Goal: Task Accomplishment & Management: Manage account settings

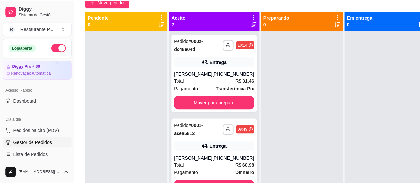
scroll to position [66, 0]
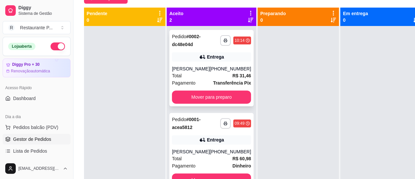
click at [210, 65] on div "[PHONE_NUMBER]" at bounding box center [230, 68] width 41 height 7
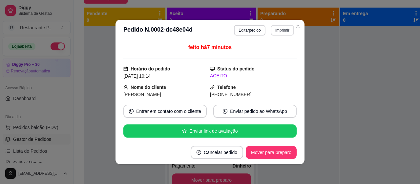
click at [284, 32] on button "Imprimir" at bounding box center [282, 30] width 23 height 11
click at [275, 27] on button "Imprimir" at bounding box center [282, 30] width 23 height 10
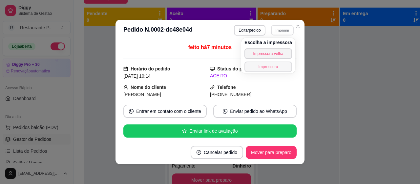
click at [262, 63] on button "Impressora" at bounding box center [269, 66] width 48 height 11
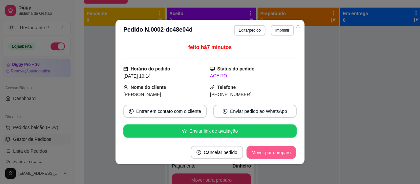
click at [268, 153] on button "Mover para preparo" at bounding box center [271, 152] width 49 height 13
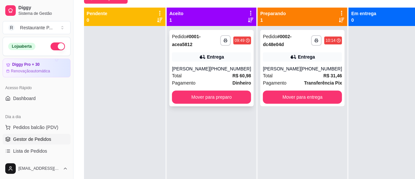
click at [217, 56] on div "Entrega" at bounding box center [215, 57] width 17 height 7
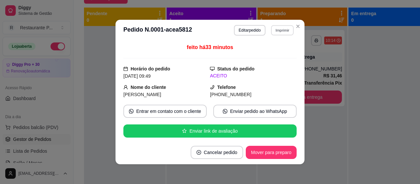
click at [277, 31] on button "Imprimir" at bounding box center [282, 30] width 23 height 10
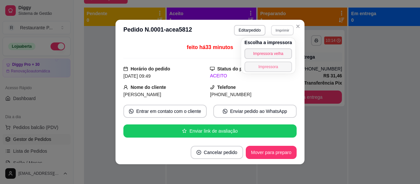
click at [268, 64] on button "Impressora" at bounding box center [269, 66] width 48 height 11
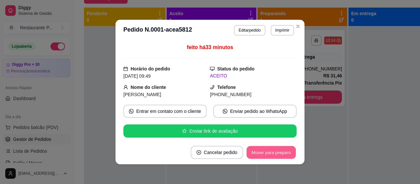
click at [268, 148] on button "Mover para preparo" at bounding box center [271, 152] width 49 height 13
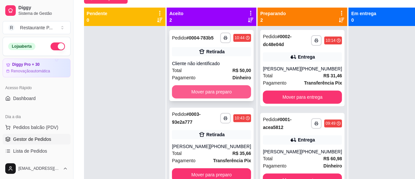
click at [202, 95] on button "Mover para preparo" at bounding box center [211, 91] width 79 height 13
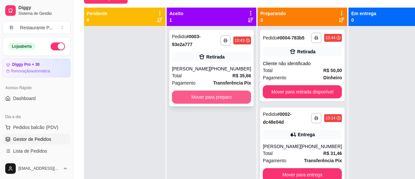
click at [197, 103] on button "Mover para preparo" at bounding box center [211, 96] width 79 height 13
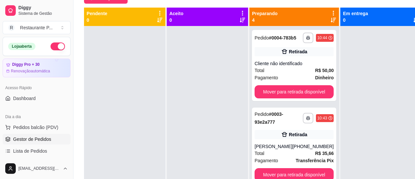
click at [415, 113] on html "**********" at bounding box center [207, 23] width 415 height 179
click at [234, 76] on div at bounding box center [207, 115] width 81 height 179
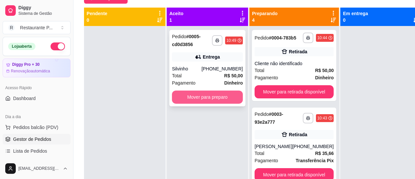
click at [209, 97] on button "Mover para preparo" at bounding box center [207, 96] width 71 height 13
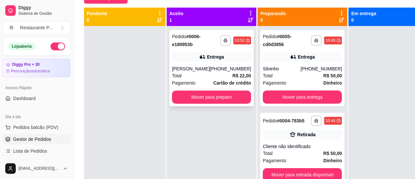
click at [216, 68] on div "[PHONE_NUMBER]" at bounding box center [230, 68] width 41 height 7
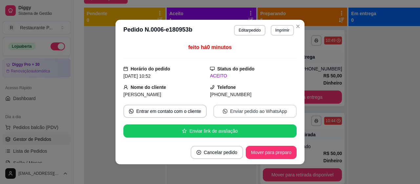
click at [247, 108] on button "Enviar pedido ao WhatsApp" at bounding box center [254, 110] width 83 height 13
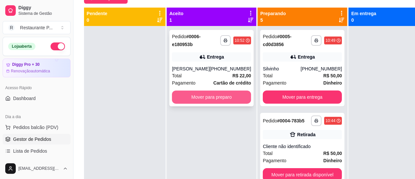
click at [220, 92] on button "Mover para preparo" at bounding box center [211, 96] width 79 height 13
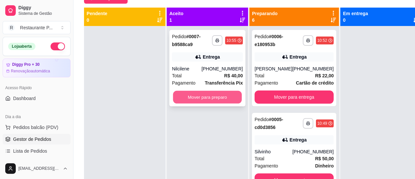
click at [222, 95] on button "Mover para preparo" at bounding box center [207, 97] width 69 height 13
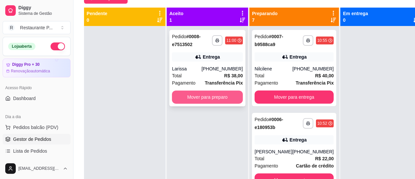
click at [211, 96] on button "Mover para preparo" at bounding box center [207, 96] width 71 height 13
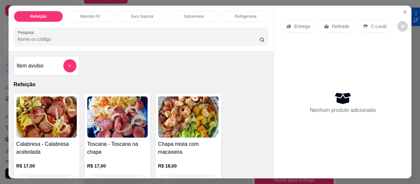
click at [129, 49] on div "Refeição Marmita Fit Suco Natural Sobremesa Refrigerante Pesquisa" at bounding box center [142, 28] width 266 height 45
click at [111, 39] on input "Pesquisa" at bounding box center [139, 39] width 242 height 7
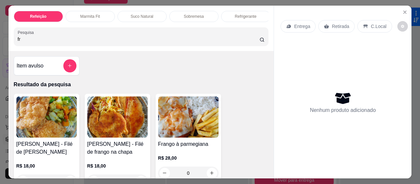
type input "fr"
click at [47, 109] on img at bounding box center [46, 116] width 60 height 41
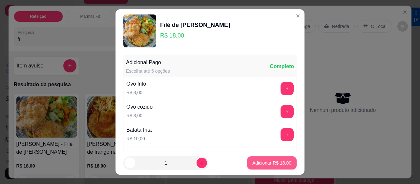
click at [269, 163] on p "Adicionar R$ 18,00" at bounding box center [272, 162] width 39 height 7
type input "1"
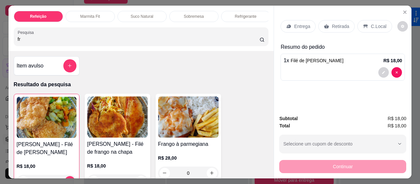
click at [300, 25] on p "Entrega" at bounding box center [302, 26] width 16 height 7
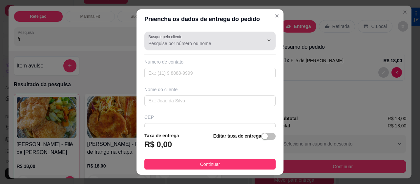
click at [190, 40] on input "Busque pelo cliente" at bounding box center [200, 43] width 105 height 7
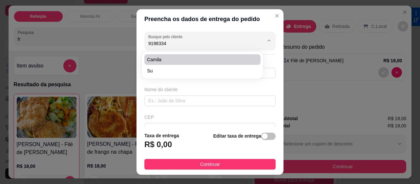
click at [164, 60] on span "Camila" at bounding box center [199, 59] width 104 height 7
type input "Camila"
type input "91983343428"
type input "Camila"
type input "Urgência no hospital"
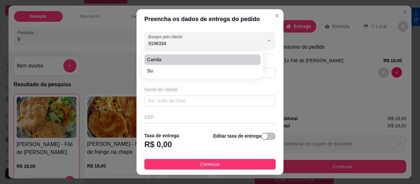
type input "[GEOGRAPHIC_DATA]"
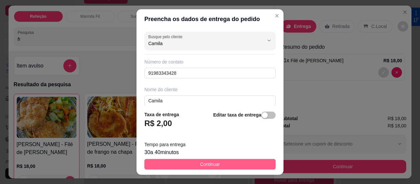
type input "Camila"
click at [193, 165] on button "Continuar" at bounding box center [210, 164] width 131 height 11
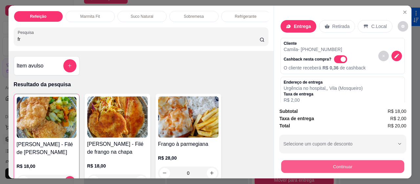
click at [363, 166] on button "Continuar" at bounding box center [342, 166] width 123 height 13
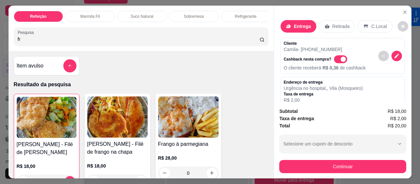
click at [334, 55] on span "Automatic updates" at bounding box center [340, 59] width 13 height 8
click at [334, 60] on input "Automatic updates" at bounding box center [336, 62] width 4 height 4
checkbox input "false"
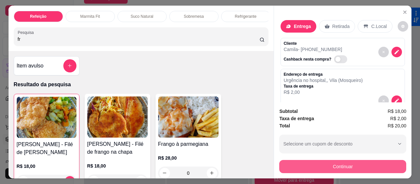
click at [344, 160] on button "Continuar" at bounding box center [342, 166] width 127 height 13
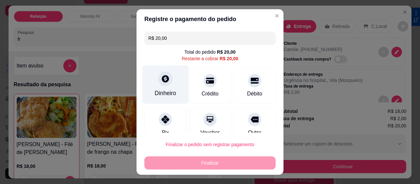
click at [162, 79] on icon at bounding box center [165, 78] width 9 height 9
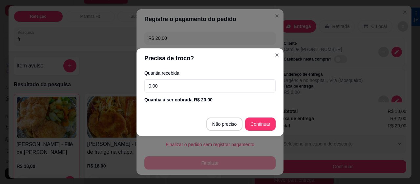
click at [169, 91] on input "0,00" at bounding box center [210, 85] width 131 height 13
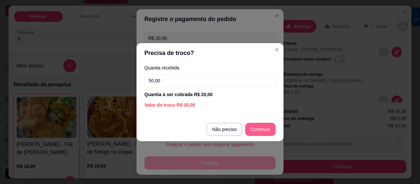
type input "50,00"
type input "R$ 0,00"
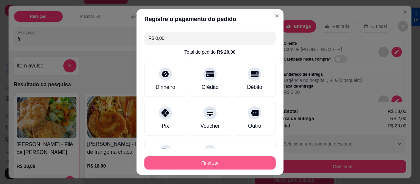
click at [228, 165] on button "Finalizar" at bounding box center [210, 162] width 131 height 13
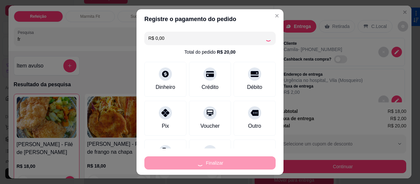
type input "0"
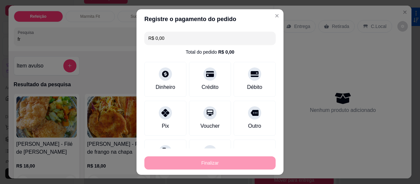
type input "-R$ 20,00"
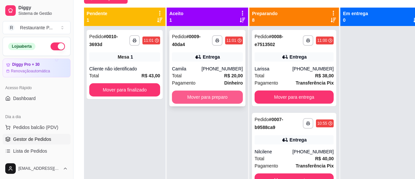
click at [216, 98] on button "Mover para preparo" at bounding box center [207, 96] width 71 height 13
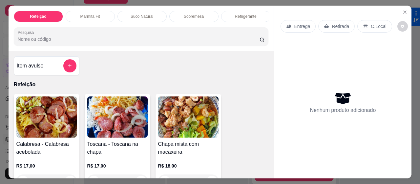
click at [48, 120] on img at bounding box center [46, 116] width 60 height 41
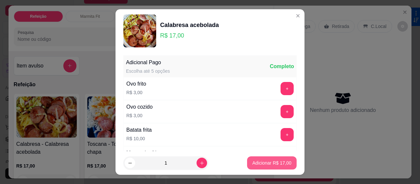
click at [255, 161] on p "Adicionar R$ 17,00" at bounding box center [272, 162] width 39 height 7
type input "1"
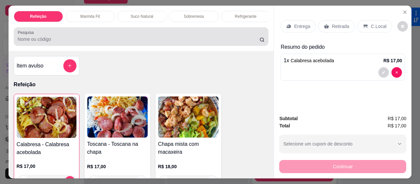
click at [52, 40] on input "Pesquisa" at bounding box center [139, 39] width 242 height 7
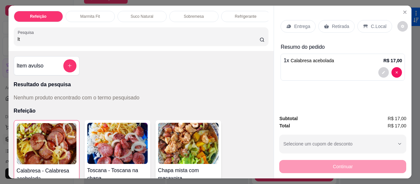
type input "l"
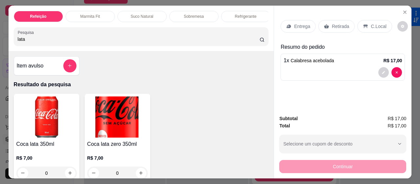
type input "lata"
click at [39, 115] on img at bounding box center [46, 116] width 60 height 41
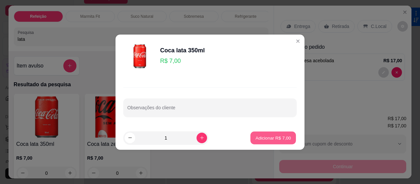
click at [256, 134] on p "Adicionar R$ 7,00" at bounding box center [273, 137] width 35 height 6
type input "1"
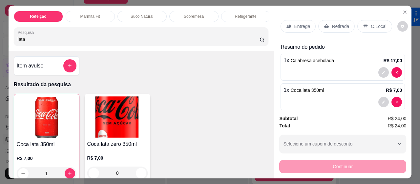
click at [297, 24] on p "Entrega" at bounding box center [302, 26] width 16 height 7
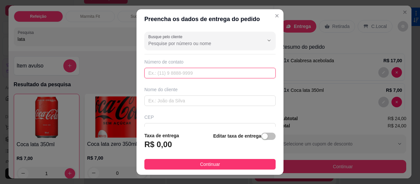
click at [172, 70] on input "text" at bounding box center [210, 73] width 131 height 11
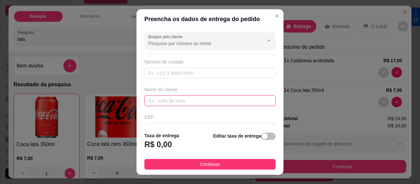
click at [156, 101] on input "text" at bounding box center [210, 100] width 131 height 11
type input "[PERSON_NAME] recepção"
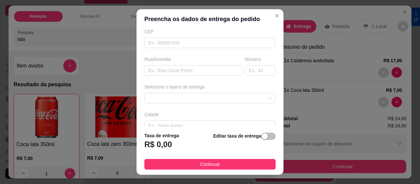
scroll to position [92, 0]
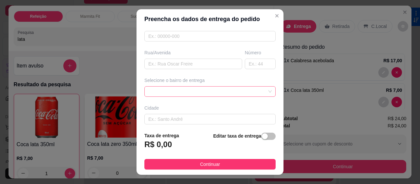
click at [225, 88] on div at bounding box center [210, 91] width 131 height 11
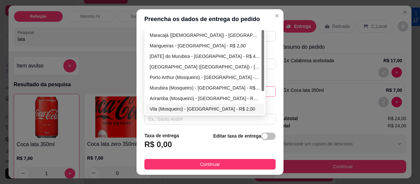
click at [162, 105] on div "Vila (Mosqueiro) - [GEOGRAPHIC_DATA] - R$ 2,00" at bounding box center [205, 108] width 111 height 7
type input "[GEOGRAPHIC_DATA]"
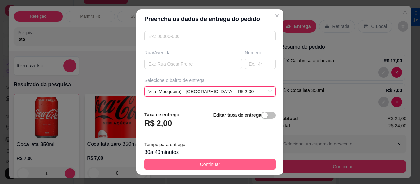
click at [185, 159] on button "Continuar" at bounding box center [210, 164] width 131 height 11
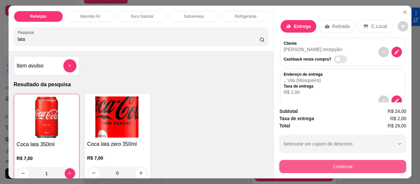
click at [351, 164] on button "Continuar" at bounding box center [342, 166] width 127 height 13
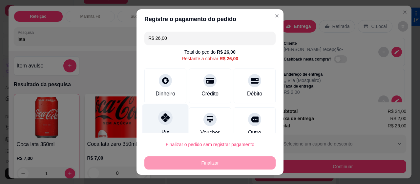
click at [153, 113] on div "Pix" at bounding box center [166, 123] width 46 height 38
type input "R$ 0,00"
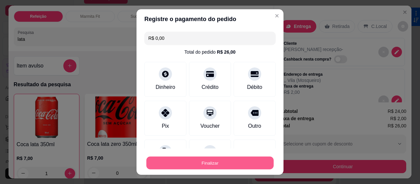
click at [196, 162] on button "Finalizar" at bounding box center [209, 162] width 127 height 13
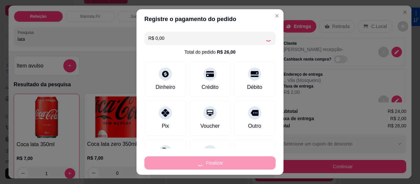
type input "0"
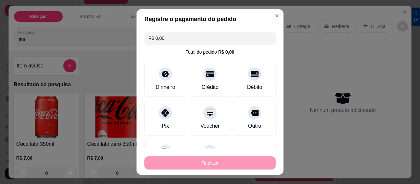
type input "-R$ 26,00"
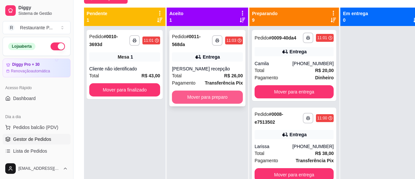
click at [196, 94] on button "Mover para preparo" at bounding box center [207, 96] width 71 height 13
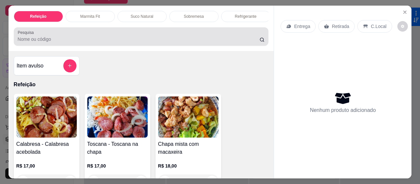
click at [68, 42] on input "Pesquisa" at bounding box center [139, 39] width 242 height 7
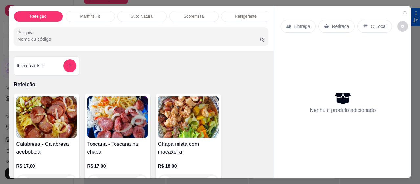
click at [68, 42] on input "Pesquisa" at bounding box center [139, 39] width 242 height 7
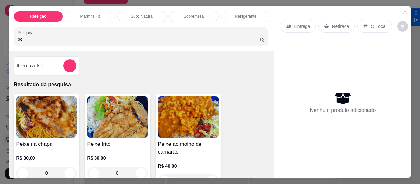
type input "pe"
click at [142, 126] on img at bounding box center [117, 116] width 60 height 41
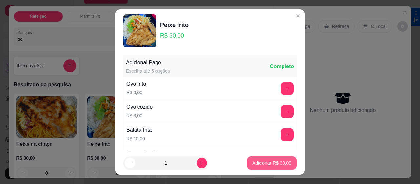
click at [273, 157] on button "Adicionar R$ 30,00" at bounding box center [272, 162] width 50 height 13
type input "1"
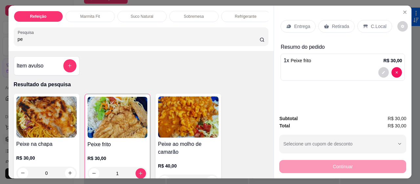
click at [302, 23] on p "Entrega" at bounding box center [302, 26] width 16 height 7
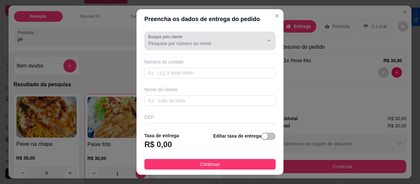
click at [169, 42] on input "Busque pelo cliente" at bounding box center [200, 43] width 105 height 7
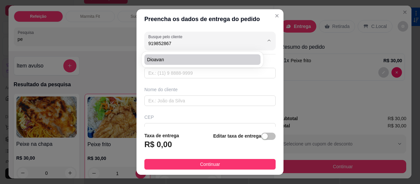
click at [159, 56] on span "Dioavan" at bounding box center [199, 59] width 104 height 7
type input "Dioavan"
type input "91985286772"
type input "Dioavan"
type input "[GEOGRAPHIC_DATA]"
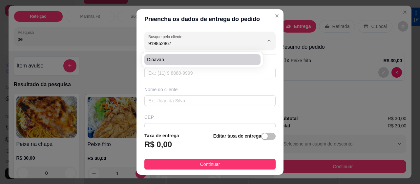
type input "[GEOGRAPHIC_DATA]"
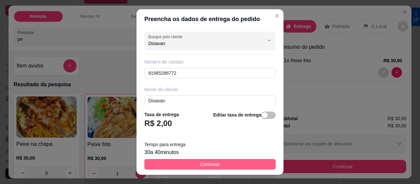
type input "Dioavan"
click at [208, 165] on span "Continuar" at bounding box center [210, 163] width 20 height 7
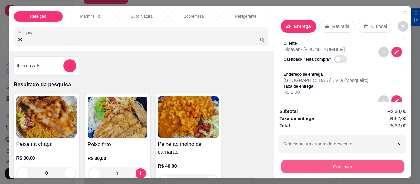
click at [355, 161] on button "Continuar" at bounding box center [342, 166] width 123 height 13
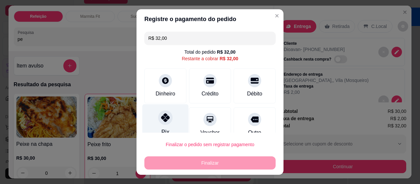
click at [165, 114] on icon at bounding box center [165, 117] width 9 height 9
type input "R$ 0,00"
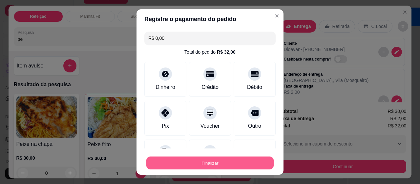
click at [194, 160] on button "Finalizar" at bounding box center [209, 162] width 127 height 13
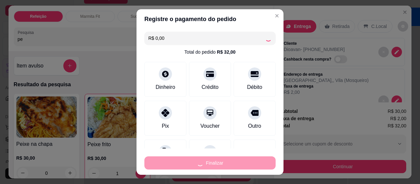
type input "0"
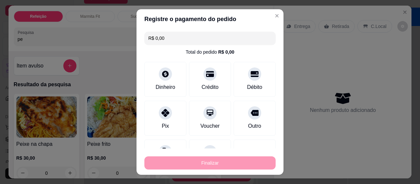
type input "-R$ 32,00"
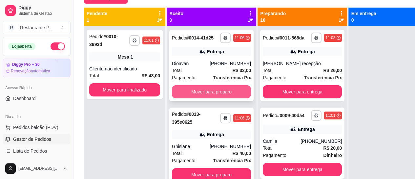
click at [203, 92] on button "Mover para preparo" at bounding box center [211, 91] width 79 height 13
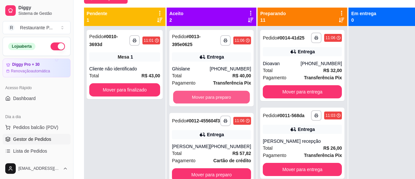
click at [203, 92] on button "Mover para preparo" at bounding box center [211, 97] width 77 height 13
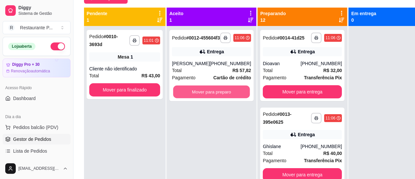
click at [203, 92] on button "Mover para preparo" at bounding box center [211, 91] width 77 height 13
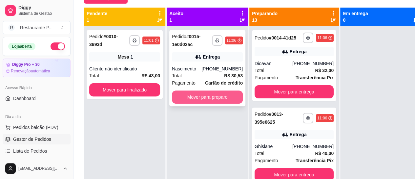
click at [206, 95] on button "Mover para preparo" at bounding box center [207, 96] width 71 height 13
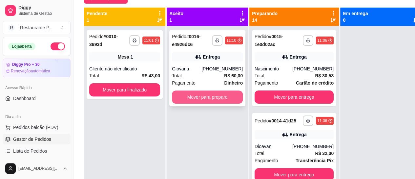
click at [216, 95] on button "Mover para preparo" at bounding box center [207, 96] width 71 height 13
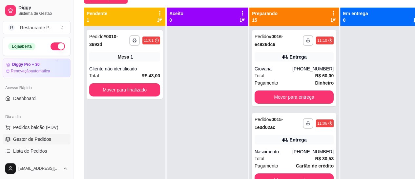
click at [298, 145] on div "**********" at bounding box center [294, 151] width 84 height 76
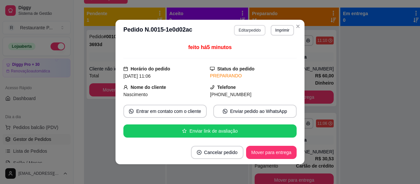
click at [234, 26] on button "Editar pedido" at bounding box center [249, 30] width 31 height 11
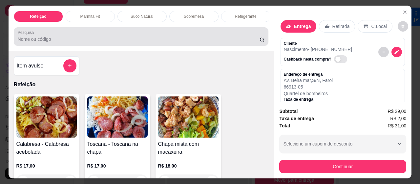
click at [129, 38] on input "Pesquisa" at bounding box center [139, 39] width 242 height 7
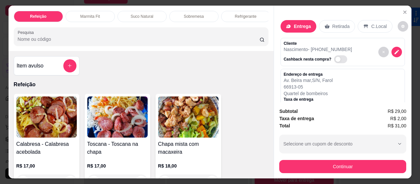
click at [129, 38] on input "Pesquisa" at bounding box center [139, 39] width 242 height 7
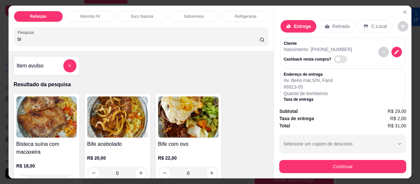
type input "bi"
click at [190, 121] on img at bounding box center [188, 116] width 60 height 41
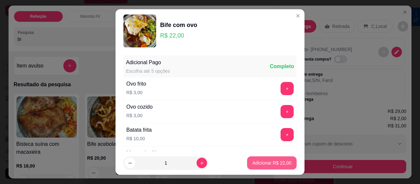
click at [265, 161] on p "Adicionar R$ 22,00" at bounding box center [272, 162] width 39 height 7
type input "1"
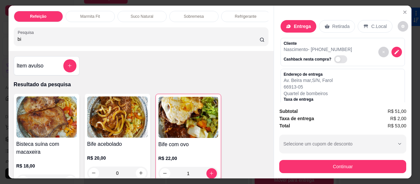
click at [336, 56] on span "Automatic updates" at bounding box center [338, 58] width 5 height 5
click at [334, 60] on input "Automatic updates" at bounding box center [336, 62] width 4 height 4
checkbox input "true"
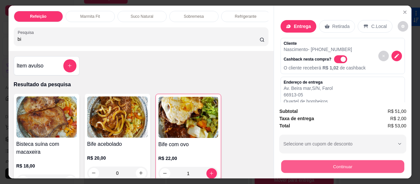
click at [343, 163] on button "Continuar" at bounding box center [342, 166] width 123 height 13
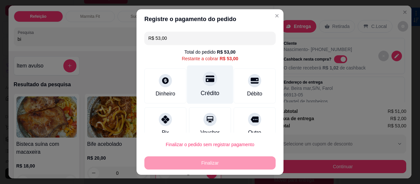
click at [201, 94] on div "Crédito" at bounding box center [210, 93] width 19 height 9
type input "R$ 0,00"
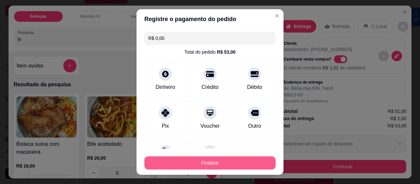
click at [217, 159] on button "Finalizar" at bounding box center [210, 162] width 131 height 13
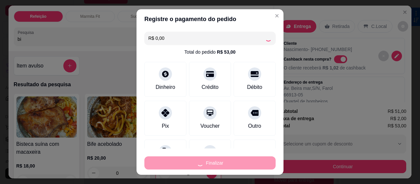
type input "0"
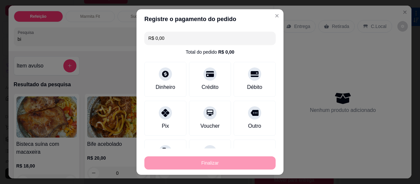
type input "-R$ 53,00"
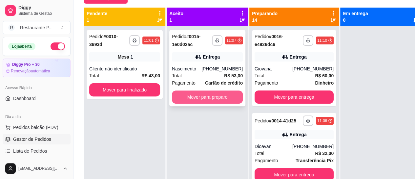
click at [217, 94] on button "Mover para preparo" at bounding box center [207, 96] width 71 height 13
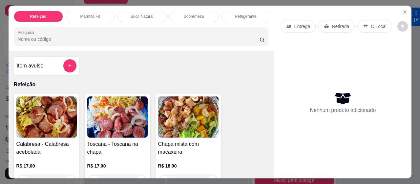
click at [192, 120] on img at bounding box center [188, 116] width 60 height 41
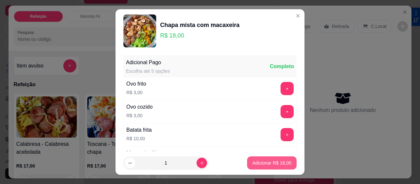
click at [261, 162] on p "Adicionar R$ 18,00" at bounding box center [272, 162] width 39 height 7
type input "1"
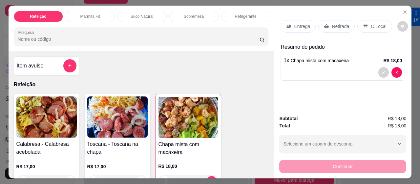
click at [294, 23] on p "Entrega" at bounding box center [302, 26] width 16 height 7
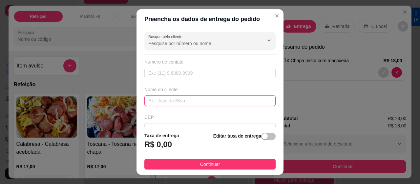
click at [165, 97] on input "text" at bounding box center [210, 100] width 131 height 11
type input "nete urgencia"
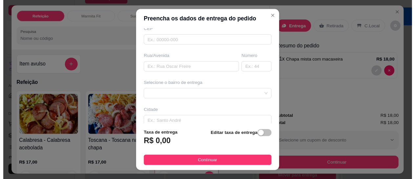
scroll to position [92, 0]
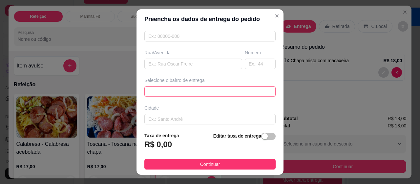
click at [221, 90] on div "64519fce79685a28109be96c 6452b94cccd6e324125c1341 [GEOGRAPHIC_DATA] (Mosqueiro)…" at bounding box center [210, 91] width 131 height 11
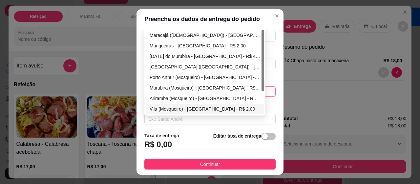
click at [155, 105] on div "Vila (Mosqueiro) - [GEOGRAPHIC_DATA] - R$ 2,00" at bounding box center [205, 108] width 111 height 7
type input "[GEOGRAPHIC_DATA]"
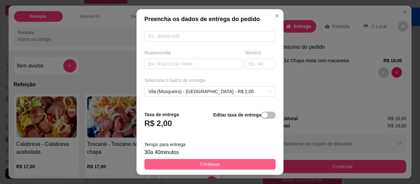
click at [205, 159] on button "Continuar" at bounding box center [210, 164] width 131 height 11
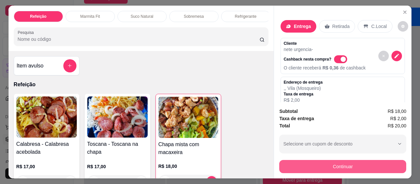
click at [351, 161] on button "Continuar" at bounding box center [342, 166] width 127 height 13
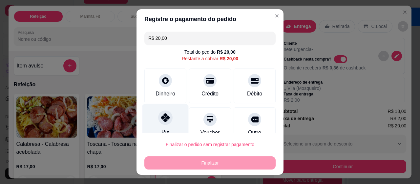
click at [163, 117] on icon at bounding box center [165, 117] width 9 height 9
type input "R$ 0,00"
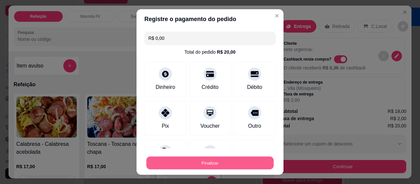
click at [209, 160] on button "Finalizar" at bounding box center [209, 162] width 127 height 13
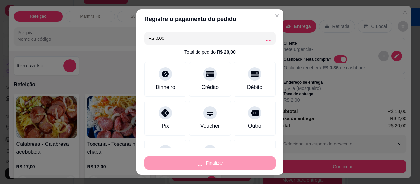
type input "0"
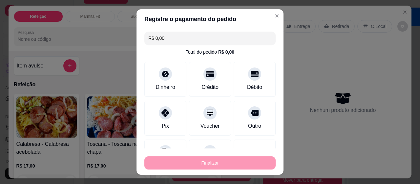
type input "-R$ 20,00"
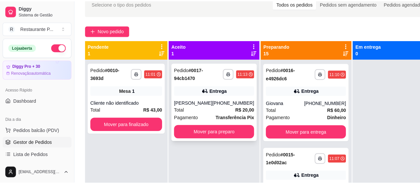
scroll to position [33, 0]
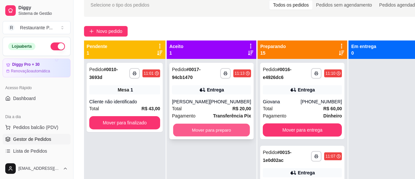
click at [221, 124] on button "Mover para preparo" at bounding box center [211, 129] width 77 height 13
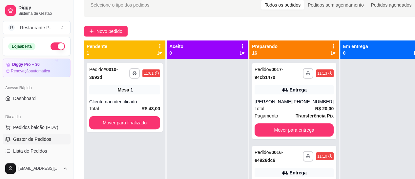
click at [110, 27] on button "Novo pedido" at bounding box center [106, 31] width 44 height 11
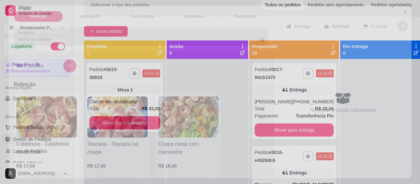
scroll to position [18, 0]
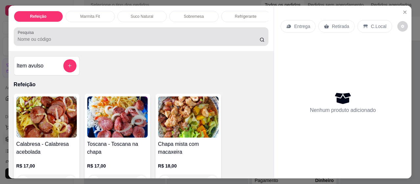
drag, startPoint x: 129, startPoint y: 39, endPoint x: 61, endPoint y: 39, distance: 67.7
click at [61, 39] on input "Pesquisa" at bounding box center [139, 39] width 242 height 7
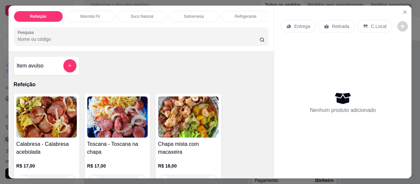
click at [61, 39] on input "Pesquisa" at bounding box center [139, 39] width 242 height 7
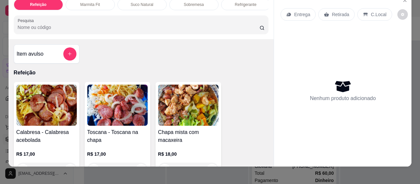
scroll to position [18, 0]
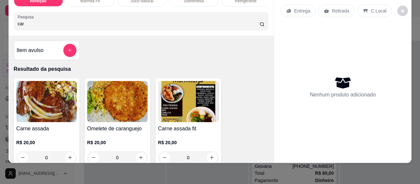
type input "car"
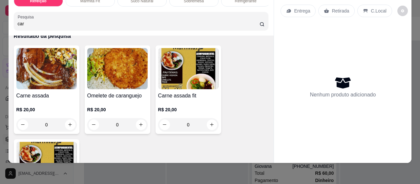
drag, startPoint x: 61, startPoint y: 39, endPoint x: 34, endPoint y: 68, distance: 39.0
click at [34, 68] on img at bounding box center [46, 68] width 60 height 41
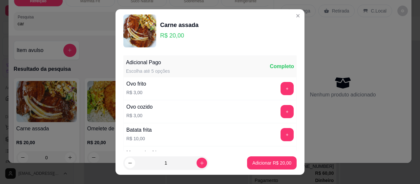
scroll to position [12, 0]
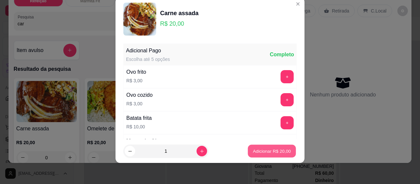
click at [256, 149] on p "Adicionar R$ 20,00" at bounding box center [272, 150] width 38 height 6
type input "1"
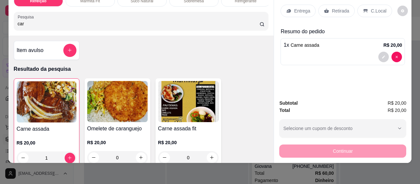
drag, startPoint x: 255, startPoint y: 150, endPoint x: 174, endPoint y: 40, distance: 136.2
click at [174, 40] on div "Item avulso Resultado da pesquisa Carne assada R$ 20,00 1 Omelete de caranguejo…" at bounding box center [142, 98] width 266 height 127
click at [297, 8] on p "Entrega" at bounding box center [302, 11] width 16 height 7
click at [319, 5] on div "Retirada" at bounding box center [337, 11] width 36 height 12
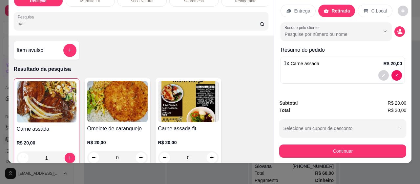
click at [323, 5] on div "Retirada" at bounding box center [337, 11] width 37 height 12
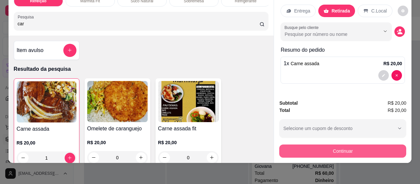
click at [318, 145] on button "Continuar" at bounding box center [342, 150] width 127 height 13
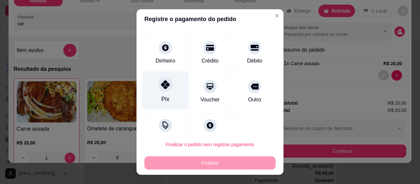
click at [156, 90] on div "Pix" at bounding box center [166, 90] width 46 height 38
type input "R$ 0,00"
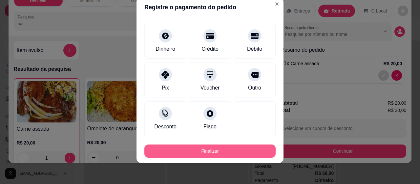
click at [192, 159] on footer "Finalizar" at bounding box center [210, 149] width 147 height 26
click at [196, 149] on button "Finalizar" at bounding box center [210, 150] width 131 height 13
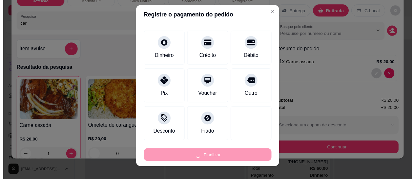
scroll to position [0, 0]
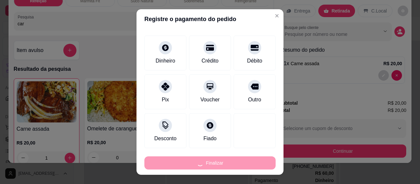
type input "0"
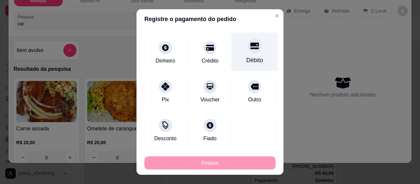
type input "-R$ 20,00"
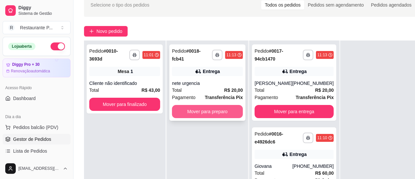
scroll to position [66, 0]
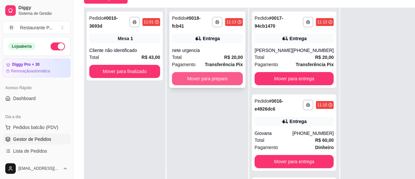
click at [226, 69] on div "**********" at bounding box center [207, 49] width 76 height 76
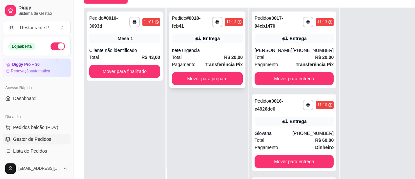
scroll to position [0, 0]
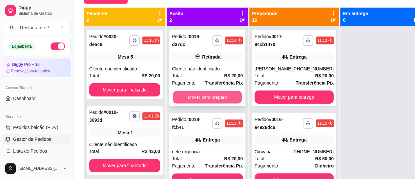
click at [183, 93] on button "Mover para preparo" at bounding box center [207, 97] width 69 height 13
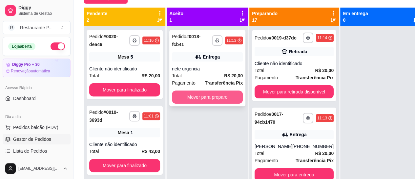
click at [206, 90] on button "Mover para preparo" at bounding box center [207, 96] width 71 height 13
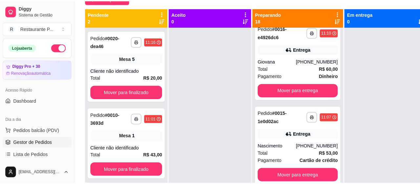
scroll to position [281, 0]
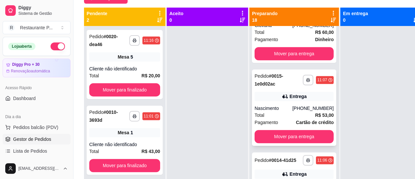
click at [300, 107] on div "[PHONE_NUMBER]" at bounding box center [313, 108] width 41 height 7
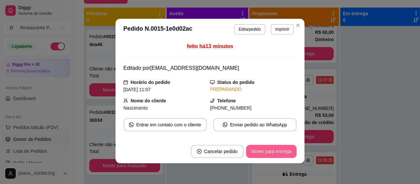
scroll to position [1, 0]
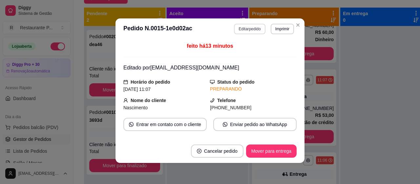
click at [244, 30] on button "Editar pedido" at bounding box center [249, 29] width 31 height 11
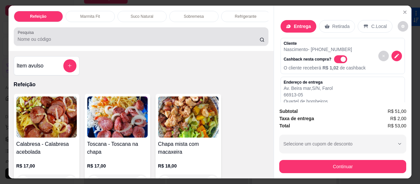
click at [58, 40] on input "Pesquisa" at bounding box center [139, 39] width 242 height 7
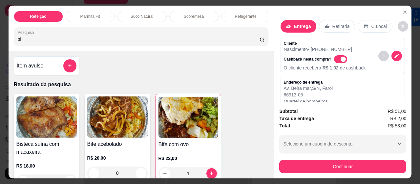
type input "bi"
click at [106, 127] on img at bounding box center [117, 116] width 60 height 41
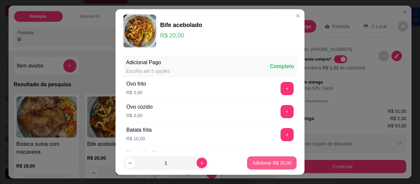
click at [253, 160] on p "Adicionar R$ 20,00" at bounding box center [272, 162] width 39 height 7
type input "1"
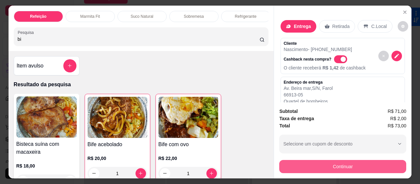
click at [346, 166] on button "Continuar" at bounding box center [342, 166] width 127 height 13
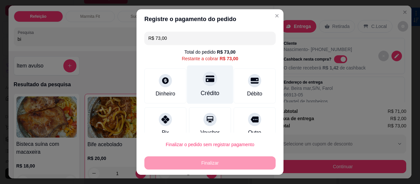
click at [205, 94] on div "Crédito" at bounding box center [210, 93] width 19 height 9
type input "R$ 0,00"
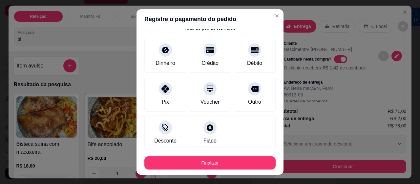
scroll to position [33, 0]
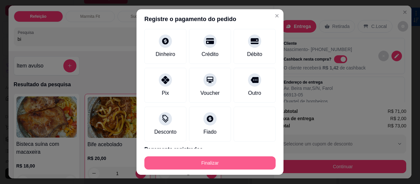
click at [216, 161] on button "Finalizar" at bounding box center [210, 162] width 131 height 13
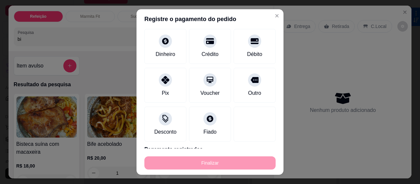
type input "0"
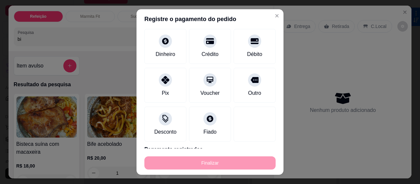
type input "0"
type input "-R$ 73,00"
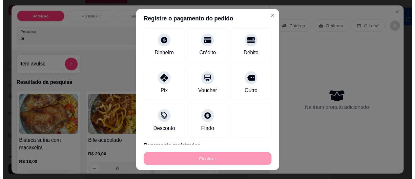
scroll to position [12, 0]
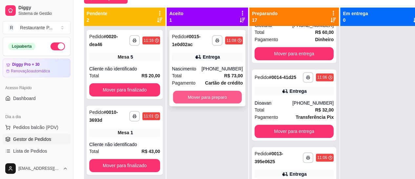
click at [210, 96] on button "Mover para preparo" at bounding box center [207, 97] width 69 height 13
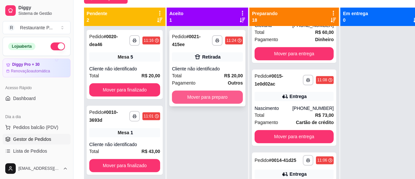
click at [216, 94] on button "Mover para preparo" at bounding box center [207, 96] width 71 height 13
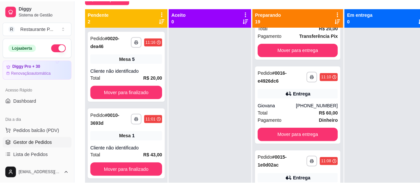
scroll to position [359, 0]
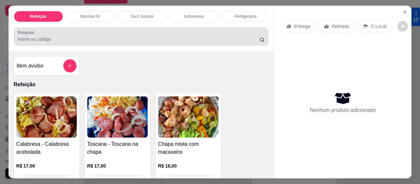
click at [85, 42] on input "Pesquisa" at bounding box center [139, 39] width 242 height 7
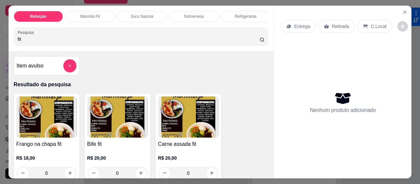
type input "fit"
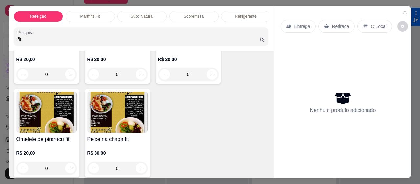
click at [54, 110] on img at bounding box center [46, 111] width 60 height 41
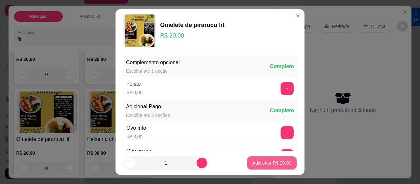
click at [258, 164] on p "Adicionar R$ 20,00" at bounding box center [272, 162] width 39 height 7
type input "1"
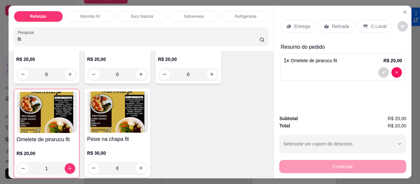
click at [55, 39] on input "fit" at bounding box center [139, 39] width 242 height 7
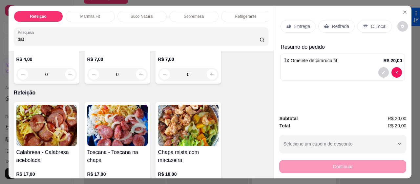
scroll to position [299, 0]
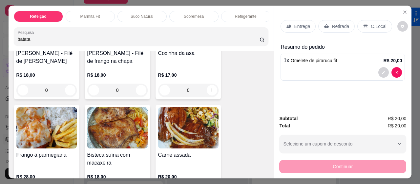
type input "batata"
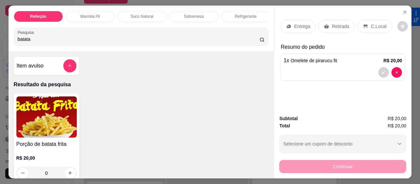
click at [56, 113] on img at bounding box center [46, 116] width 60 height 41
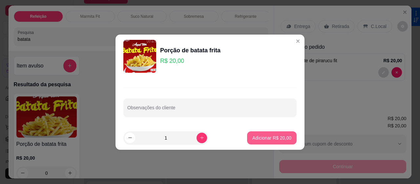
click at [260, 138] on p "Adicionar R$ 20,00" at bounding box center [272, 137] width 39 height 7
type input "1"
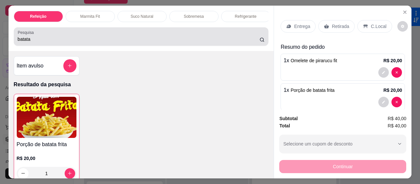
click at [46, 35] on div "batata" at bounding box center [141, 36] width 247 height 13
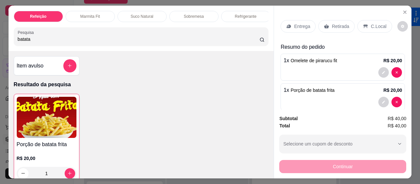
click at [46, 35] on div "batata" at bounding box center [141, 36] width 247 height 13
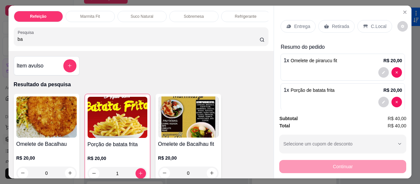
type input "b"
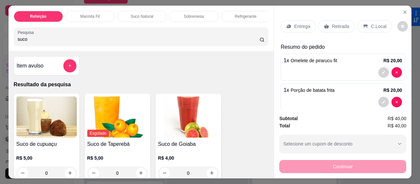
type input "suco"
click at [29, 130] on img at bounding box center [46, 116] width 60 height 41
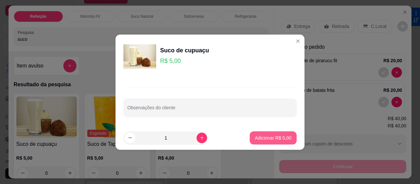
click at [271, 139] on p "Adicionar R$ 5,00" at bounding box center [273, 137] width 36 height 7
type input "1"
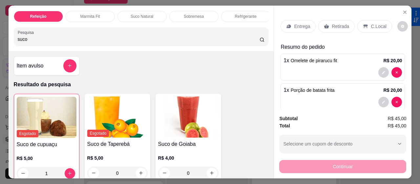
click at [303, 23] on p "Entrega" at bounding box center [302, 26] width 16 height 7
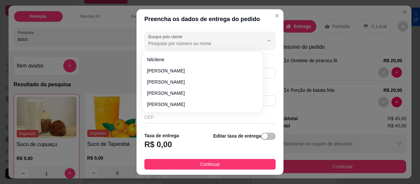
click at [166, 43] on input "Busque pelo cliente" at bounding box center [200, 43] width 105 height 7
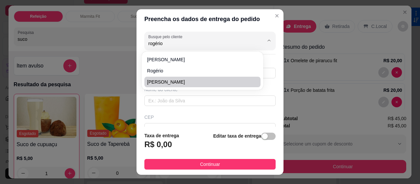
click at [172, 80] on span "[PERSON_NAME]" at bounding box center [199, 81] width 104 height 7
type input "[PERSON_NAME]"
type input "91989358230"
type input "[PERSON_NAME]"
type input "Fórum. Gabinete da vara cível e criminal"
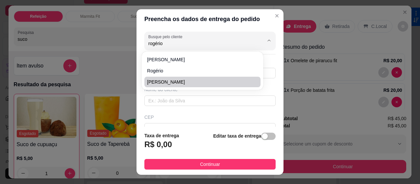
type input "[GEOGRAPHIC_DATA]"
type input "Fórum"
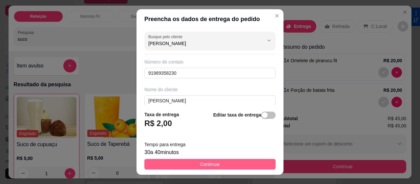
type input "[PERSON_NAME]"
click at [200, 164] on span "Continuar" at bounding box center [210, 163] width 20 height 7
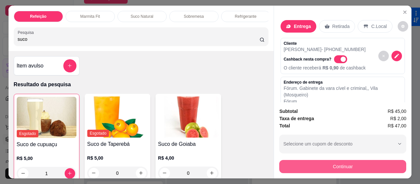
click at [312, 164] on button "Continuar" at bounding box center [342, 166] width 127 height 13
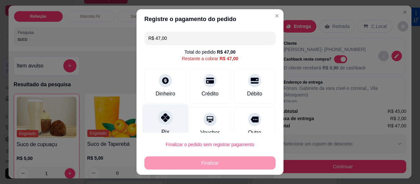
click at [148, 116] on div "Pix" at bounding box center [166, 123] width 46 height 38
type input "R$ 0,00"
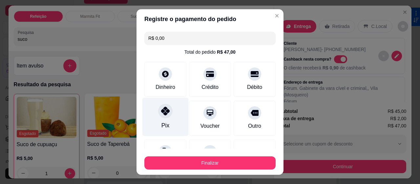
click at [164, 118] on div "Pix" at bounding box center [166, 117] width 46 height 38
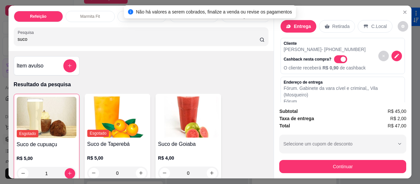
click at [341, 56] on span "Automatic updates" at bounding box center [343, 58] width 5 height 5
click at [336, 60] on input "Automatic updates" at bounding box center [336, 62] width 4 height 4
checkbox input "false"
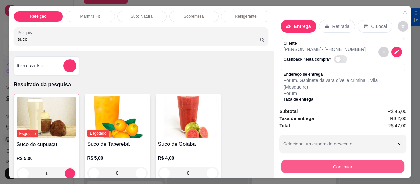
click at [348, 162] on button "Continuar" at bounding box center [342, 166] width 123 height 13
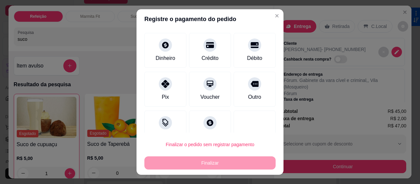
scroll to position [50, 0]
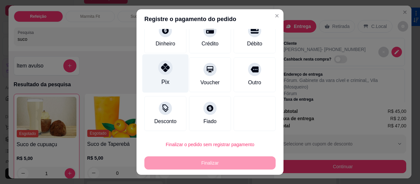
click at [162, 75] on div "Pix" at bounding box center [166, 73] width 46 height 38
type input "R$ 0,00"
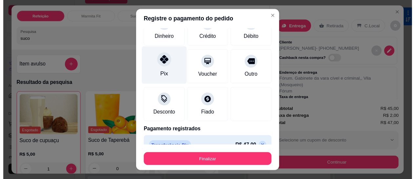
scroll to position [43, 0]
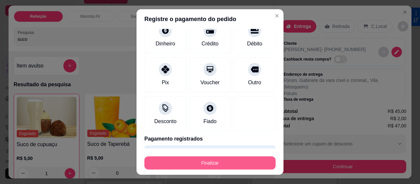
click at [221, 158] on button "Finalizar" at bounding box center [210, 162] width 131 height 13
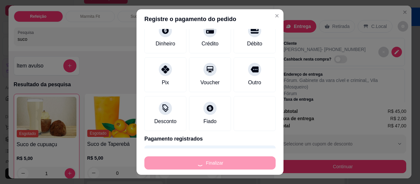
type input "0"
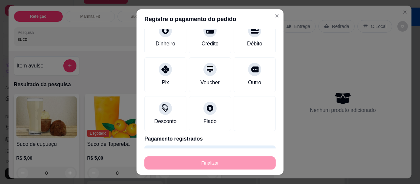
type input "-R$ 47,00"
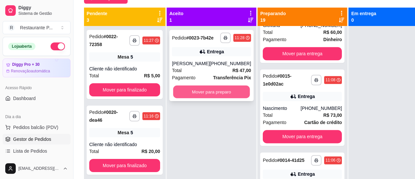
click at [198, 98] on button "Mover para preparo" at bounding box center [211, 91] width 77 height 13
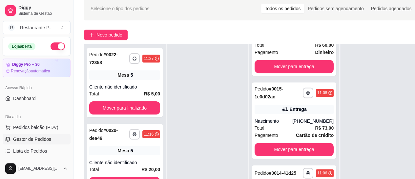
scroll to position [29, 0]
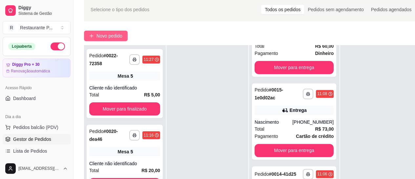
click at [107, 35] on span "Novo pedido" at bounding box center [110, 35] width 26 height 7
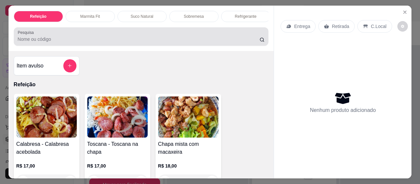
click at [38, 40] on input "Pesquisa" at bounding box center [139, 39] width 242 height 7
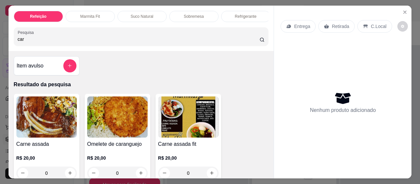
type input "car"
click at [65, 115] on img at bounding box center [46, 116] width 60 height 41
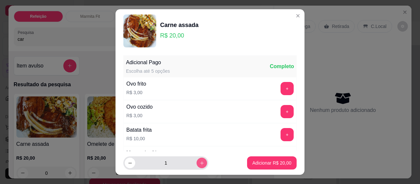
click at [197, 159] on button "increase-product-quantity" at bounding box center [202, 162] width 11 height 11
type input "2"
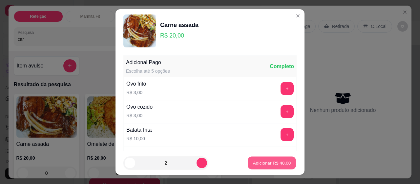
click at [261, 161] on p "Adicionar R$ 40,00" at bounding box center [272, 162] width 38 height 6
type input "2"
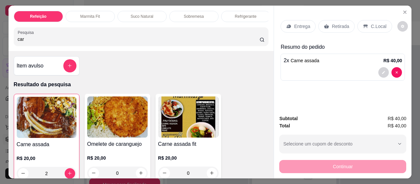
click at [299, 25] on p "Entrega" at bounding box center [302, 26] width 16 height 7
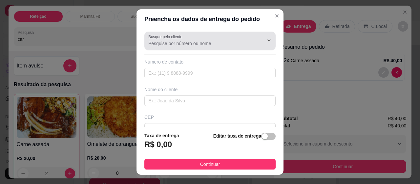
click at [175, 46] on input "Busque pelo cliente" at bounding box center [200, 43] width 105 height 7
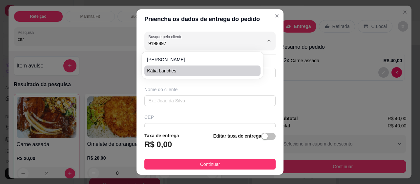
click at [163, 70] on span "Kátia lanches" at bounding box center [199, 70] width 104 height 7
type input "Kátia lanches"
type input "91988971714"
type input "Kátia lanches"
type input "5 rua"
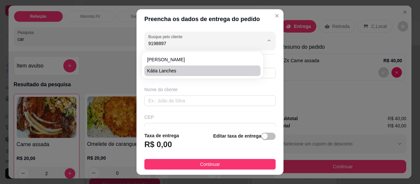
type input "162"
type input "[GEOGRAPHIC_DATA]"
type input "Kátia lanches"
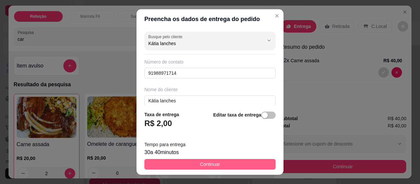
type input "Kátia lanches"
click at [214, 166] on span "Continuar" at bounding box center [210, 163] width 20 height 7
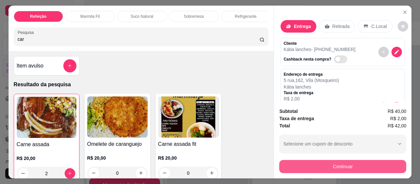
click at [323, 166] on button "Continuar" at bounding box center [342, 166] width 127 height 13
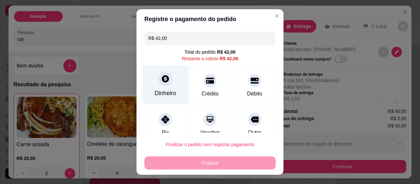
click at [161, 82] on icon at bounding box center [165, 78] width 9 height 9
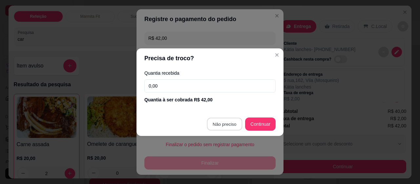
type input "R$ 0,00"
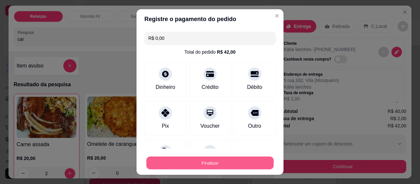
click at [197, 159] on button "Finalizar" at bounding box center [209, 162] width 127 height 13
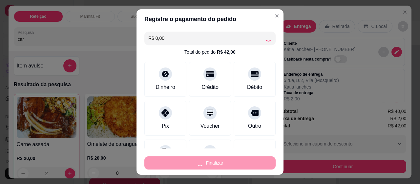
type input "0"
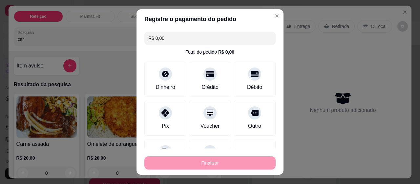
type input "-R$ 42,00"
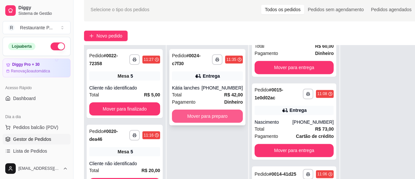
click at [217, 112] on button "Mover para preparo" at bounding box center [207, 115] width 71 height 13
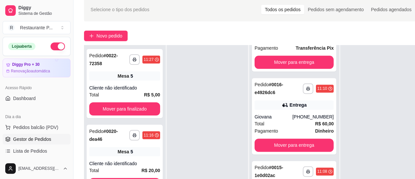
scroll to position [519, 0]
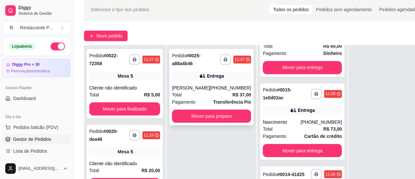
click at [205, 107] on div "**********" at bounding box center [211, 87] width 84 height 76
click at [212, 115] on button "Mover para preparo" at bounding box center [211, 115] width 79 height 13
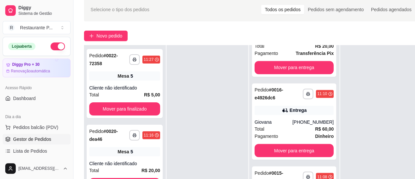
scroll to position [602, 0]
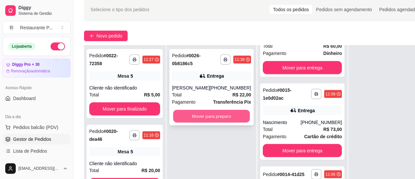
click at [187, 121] on button "Mover para preparo" at bounding box center [211, 116] width 77 height 13
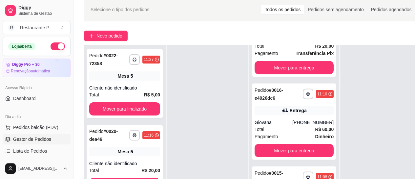
scroll to position [691, 0]
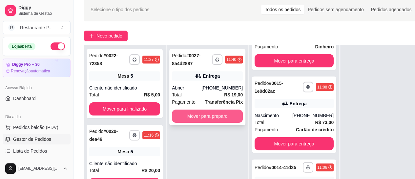
click at [215, 115] on button "Mover para preparo" at bounding box center [207, 115] width 71 height 13
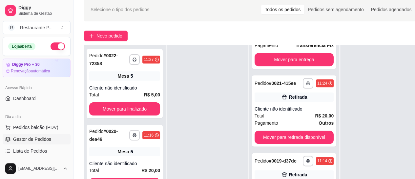
scroll to position [400, 0]
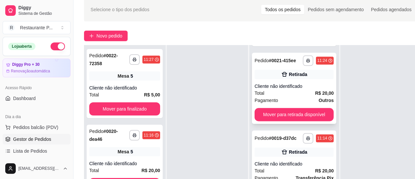
click at [291, 89] on div "Cliente não identificado" at bounding box center [294, 86] width 79 height 7
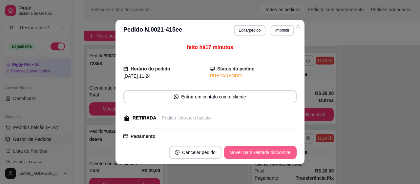
click at [277, 150] on button "Mover para retirada disponível" at bounding box center [260, 151] width 73 height 13
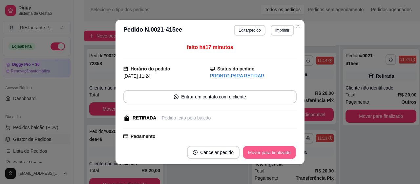
click at [276, 151] on button "Mover para finalizado" at bounding box center [269, 152] width 53 height 13
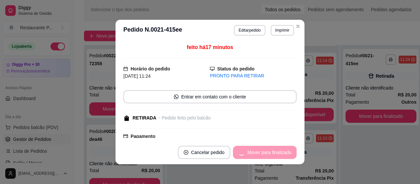
click at [267, 154] on div "Mover para finalizado" at bounding box center [265, 151] width 64 height 13
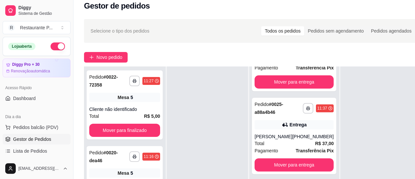
scroll to position [0, 0]
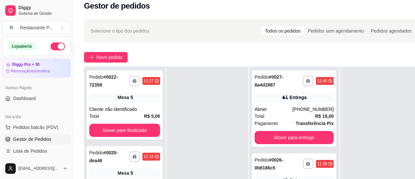
click at [346, 68] on div at bounding box center [381, 155] width 81 height 179
click at [348, 56] on div "Novo pedido" at bounding box center [253, 57] width 339 height 11
click at [25, 129] on span "Pedidos balcão (PDV)" at bounding box center [35, 127] width 45 height 7
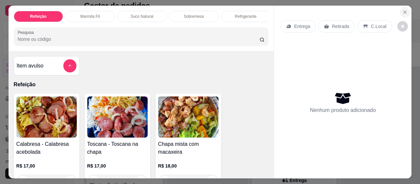
click at [404, 11] on icon "Close" at bounding box center [405, 12] width 5 height 5
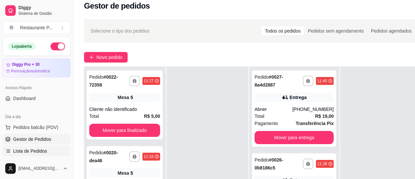
click at [36, 150] on span "Lista de Pedidos" at bounding box center [30, 150] width 34 height 7
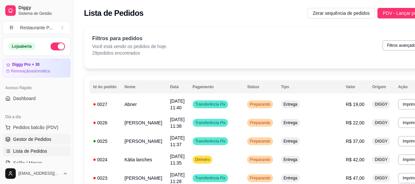
click at [31, 140] on span "Gestor de Pedidos" at bounding box center [32, 139] width 38 height 7
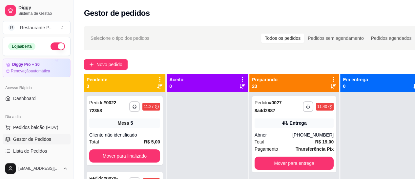
click at [331, 84] on icon at bounding box center [333, 85] width 5 height 5
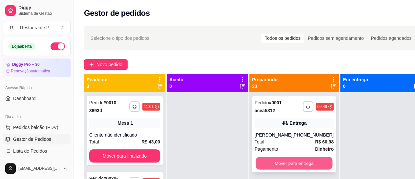
click at [303, 161] on button "Mover para entrega" at bounding box center [294, 163] width 77 height 13
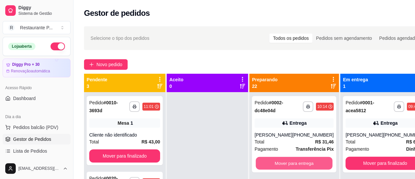
click at [303, 161] on button "Mover para entrega" at bounding box center [294, 163] width 77 height 13
click at [294, 159] on button "Mover para retirada disponível" at bounding box center [294, 163] width 77 height 13
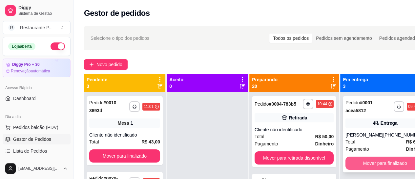
click at [392, 162] on button "Mover para finalizado" at bounding box center [385, 162] width 79 height 13
click at [372, 159] on button "Mover para finalizado" at bounding box center [385, 162] width 79 height 13
click at [378, 167] on button "Mover para finalizado" at bounding box center [385, 163] width 77 height 13
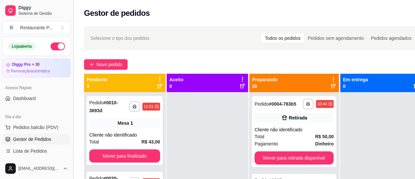
click at [71, 58] on button "Toggle Sidebar" at bounding box center [73, 89] width 5 height 179
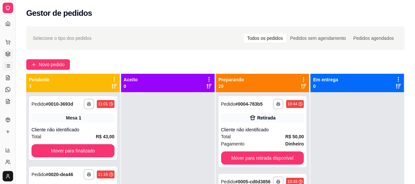
click at [12, 67] on link "Lista de Pedidos" at bounding box center [8, 65] width 11 height 11
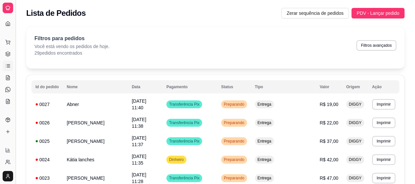
click at [16, 67] on button "Toggle Sidebar" at bounding box center [15, 92] width 5 height 184
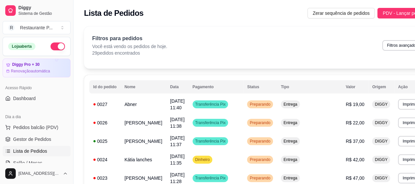
drag, startPoint x: 32, startPoint y: 50, endPoint x: 34, endPoint y: 82, distance: 32.3
click at [34, 82] on div "Loja aberta Diggy Pro + 30 Renovação automática Acesso Rápido Dashboard Dia a d…" at bounding box center [36, 100] width 73 height 126
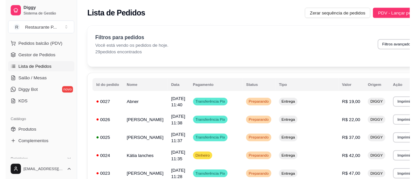
scroll to position [76, 0]
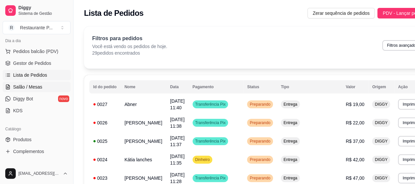
click at [36, 84] on span "Salão / Mesas" at bounding box center [27, 86] width 29 height 7
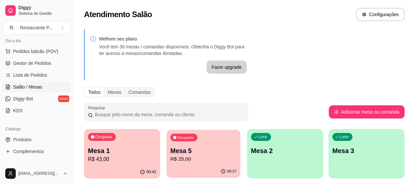
click at [176, 167] on div "00:27" at bounding box center [204, 171] width 74 height 12
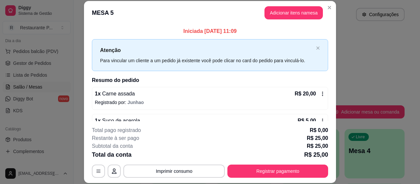
click at [238, 164] on div "**********" at bounding box center [210, 151] width 236 height 51
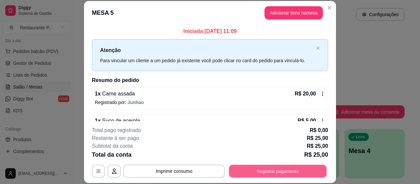
click at [242, 168] on button "Registrar pagamento" at bounding box center [278, 171] width 98 height 13
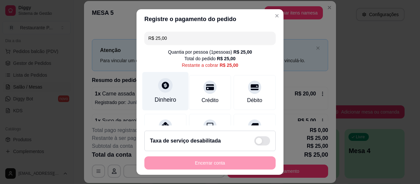
click at [168, 92] on div "Dinheiro" at bounding box center [166, 91] width 46 height 38
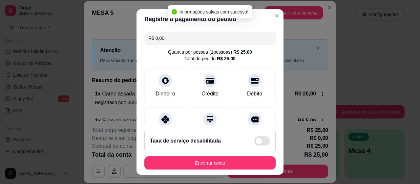
type input "R$ 0,00"
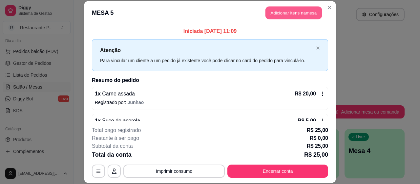
click at [295, 15] on button "Adicionar itens na mesa" at bounding box center [294, 12] width 56 height 13
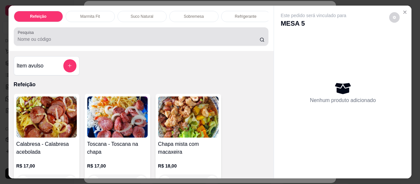
click at [99, 37] on div at bounding box center [141, 36] width 247 height 13
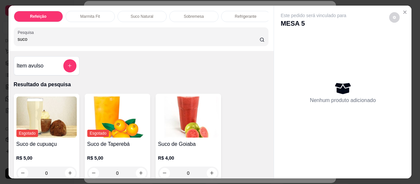
type input "suco"
click at [188, 132] on img at bounding box center [188, 116] width 60 height 41
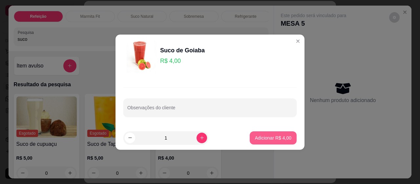
click at [265, 135] on p "Adicionar R$ 4,00" at bounding box center [273, 137] width 36 height 7
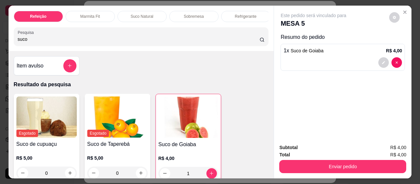
type input "1"
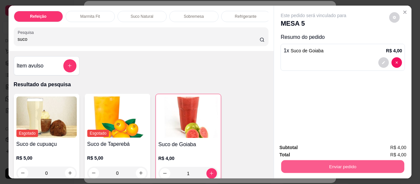
click at [341, 160] on button "Enviar pedido" at bounding box center [342, 166] width 123 height 13
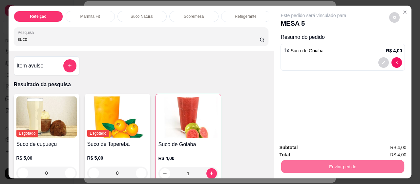
click at [315, 148] on button "Não registrar e enviar pedido" at bounding box center [321, 148] width 68 height 12
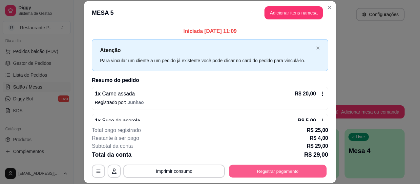
click at [239, 173] on button "Registrar pagamento" at bounding box center [278, 171] width 98 height 13
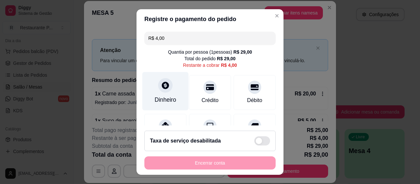
click at [156, 96] on div "Dinheiro" at bounding box center [166, 99] width 22 height 9
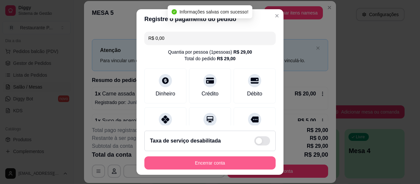
type input "R$ 0,00"
click at [214, 162] on button "Encerrar conta" at bounding box center [209, 162] width 127 height 13
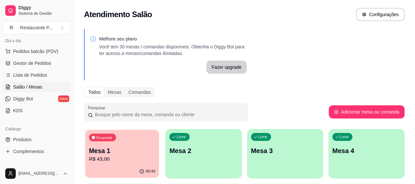
click at [127, 161] on p "R$ 43,00" at bounding box center [122, 159] width 66 height 8
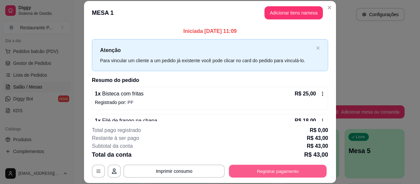
click at [296, 175] on button "Registrar pagamento" at bounding box center [278, 171] width 98 height 13
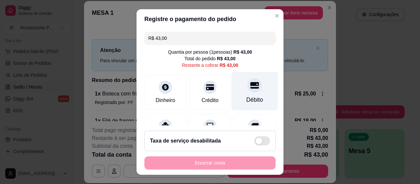
click at [247, 96] on div "Débito" at bounding box center [255, 99] width 17 height 9
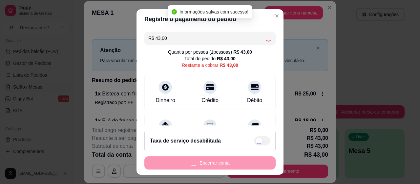
type input "R$ 0,00"
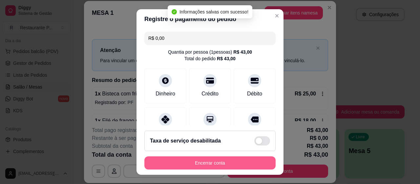
click at [193, 163] on button "Encerrar conta" at bounding box center [210, 162] width 131 height 13
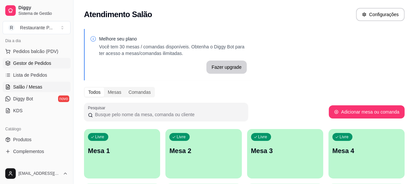
click at [28, 66] on link "Gestor de Pedidos" at bounding box center [37, 63] width 68 height 11
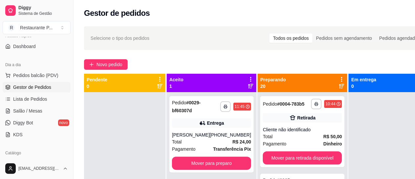
scroll to position [43, 0]
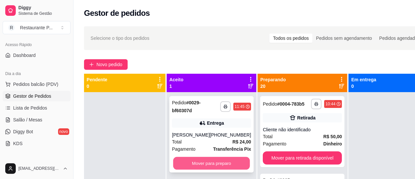
click at [202, 161] on button "Mover para preparo" at bounding box center [211, 163] width 77 height 13
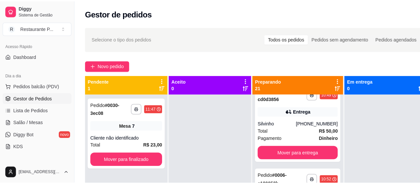
scroll to position [96, 0]
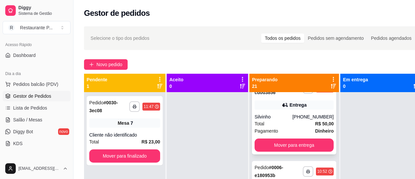
click at [297, 117] on div "**********" at bounding box center [294, 116] width 84 height 76
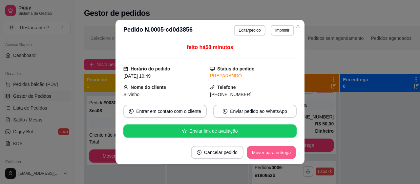
click at [273, 154] on button "Mover para entrega" at bounding box center [271, 152] width 49 height 13
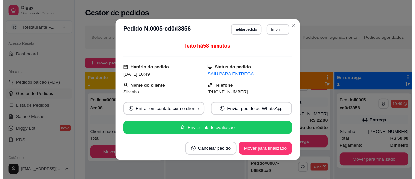
scroll to position [13, 0]
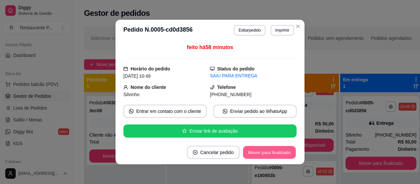
click at [273, 154] on button "Mover para finalizado" at bounding box center [269, 152] width 53 height 13
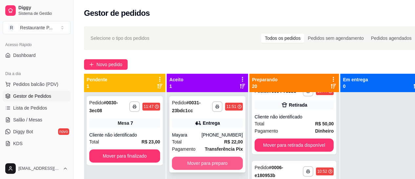
click at [220, 166] on button "Mover para preparo" at bounding box center [207, 162] width 71 height 13
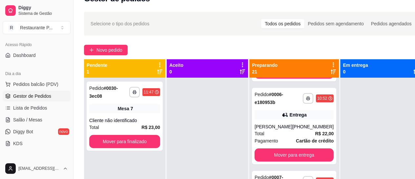
scroll to position [78, 0]
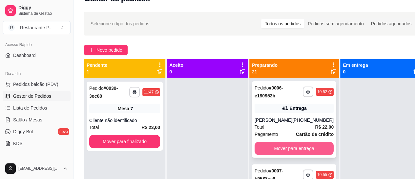
click at [294, 151] on button "Mover para entrega" at bounding box center [294, 148] width 79 height 13
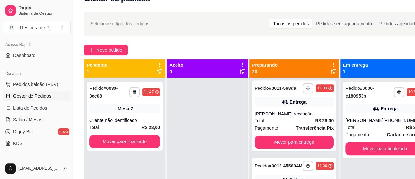
scroll to position [328, 0]
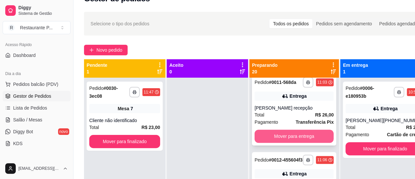
click at [296, 143] on button "Mover para entrega" at bounding box center [294, 135] width 79 height 13
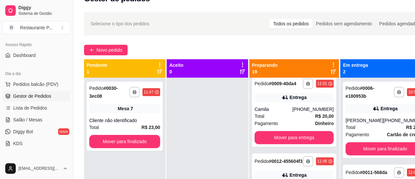
scroll to position [236, 0]
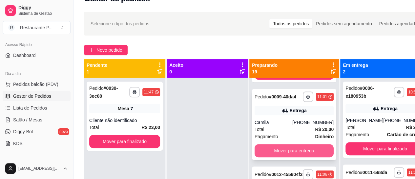
click at [273, 157] on button "Mover para entrega" at bounding box center [294, 150] width 79 height 13
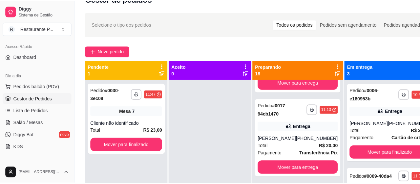
scroll to position [648, 0]
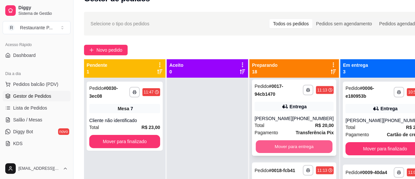
click at [304, 153] on button "Mover para entrega" at bounding box center [294, 146] width 77 height 13
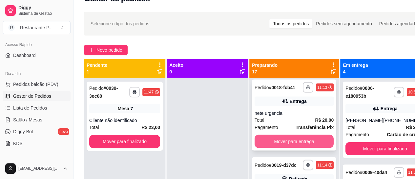
click at [290, 148] on button "Mover para entrega" at bounding box center [294, 141] width 79 height 13
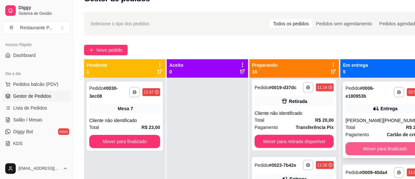
click at [361, 143] on button "Mover para finalizado" at bounding box center [385, 148] width 79 height 13
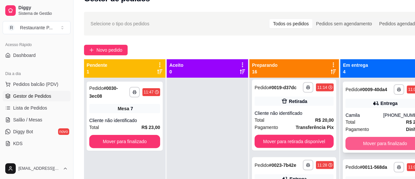
click at [365, 145] on button "Mover para finalizado" at bounding box center [385, 143] width 79 height 13
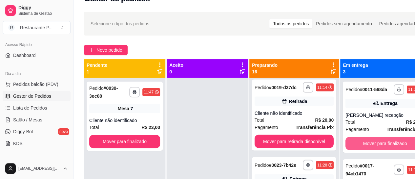
click at [365, 145] on button "Mover para finalizado" at bounding box center [385, 143] width 79 height 13
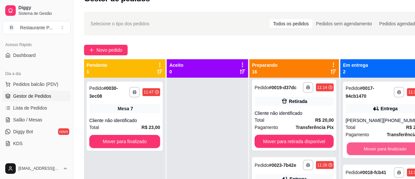
click at [365, 145] on button "Mover para finalizado" at bounding box center [385, 148] width 77 height 13
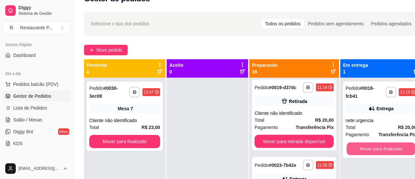
click at [365, 145] on button "Mover para finalizado" at bounding box center [381, 148] width 69 height 13
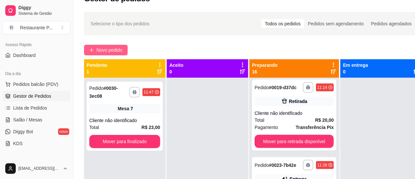
click at [115, 45] on button "Novo pedido" at bounding box center [106, 50] width 44 height 11
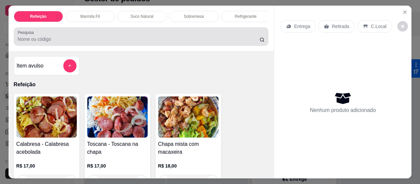
click at [82, 42] on input "Pesquisa" at bounding box center [139, 39] width 242 height 7
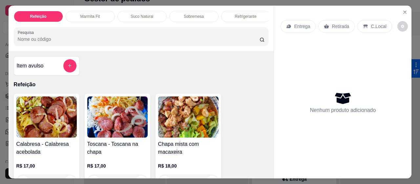
click at [45, 42] on input "Pesquisa" at bounding box center [139, 39] width 242 height 7
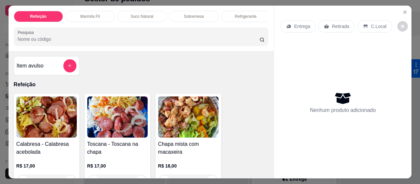
click at [45, 42] on input "Pesquisa" at bounding box center [139, 39] width 242 height 7
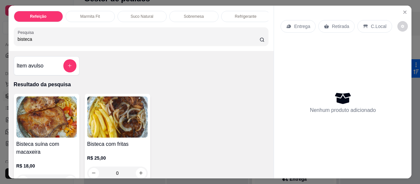
type input "bisteca"
click at [97, 113] on img at bounding box center [117, 116] width 60 height 41
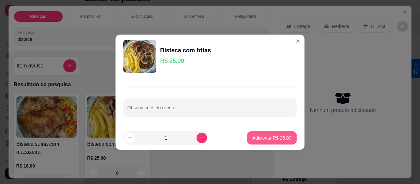
click at [269, 136] on p "Adicionar R$ 25,00" at bounding box center [272, 137] width 39 height 7
type input "1"
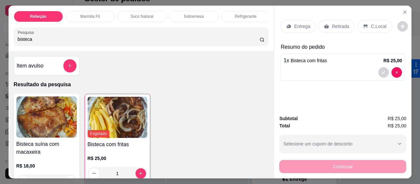
click at [301, 24] on p "Entrega" at bounding box center [302, 26] width 16 height 7
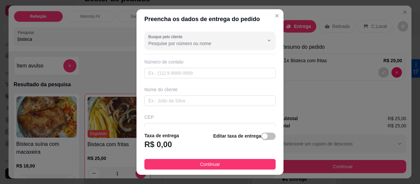
click at [156, 55] on div "Busque pelo cliente Número de contato Nome do cliente CEP Rua/[GEOGRAPHIC_DATA]…" at bounding box center [210, 78] width 147 height 98
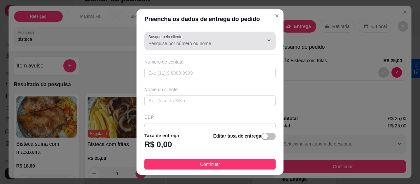
click at [156, 40] on div at bounding box center [209, 40] width 123 height 13
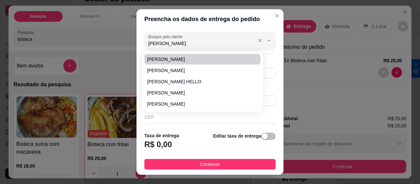
click at [163, 45] on input "[PERSON_NAME]" at bounding box center [200, 43] width 105 height 7
type input "r"
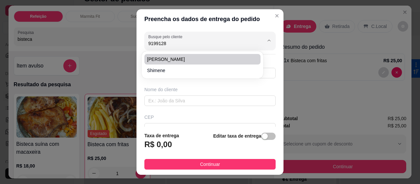
click at [166, 55] on li "[PERSON_NAME]" at bounding box center [203, 59] width 116 height 11
type input "[PERSON_NAME]"
type input "91991288896"
type input "[PERSON_NAME]"
type input "[PERSON_NAME], casa de 2 andares"
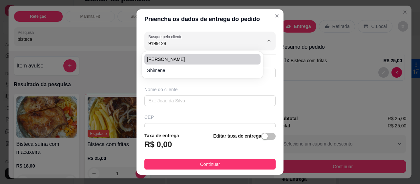
type input "42"
type input "[GEOGRAPHIC_DATA]"
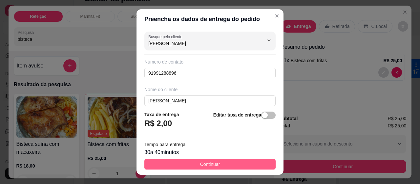
type input "[PERSON_NAME]"
click at [213, 163] on span "Continuar" at bounding box center [210, 163] width 20 height 7
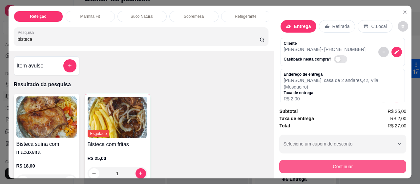
click at [370, 163] on button "Continuar" at bounding box center [342, 166] width 127 height 13
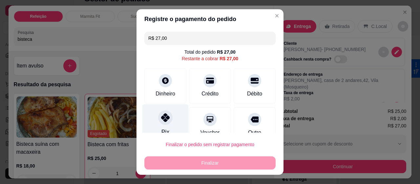
click at [165, 116] on icon at bounding box center [165, 117] width 9 height 9
type input "R$ 0,00"
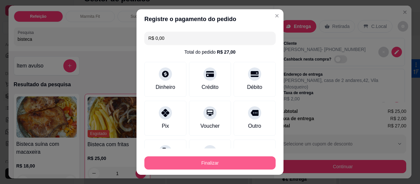
click at [187, 163] on button "Finalizar" at bounding box center [210, 162] width 131 height 13
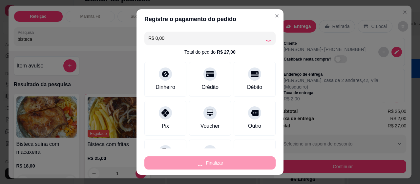
type input "0"
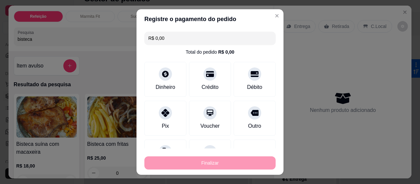
type input "-R$ 27,00"
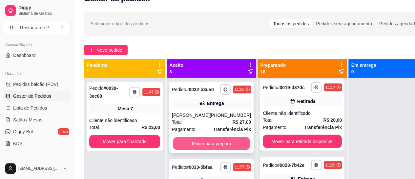
click at [212, 147] on button "Mover para preparo" at bounding box center [211, 143] width 77 height 13
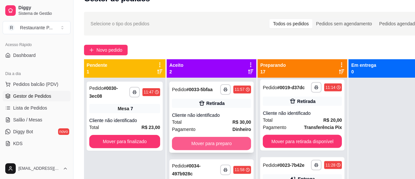
click at [200, 147] on button "Mover para preparo" at bounding box center [211, 143] width 79 height 13
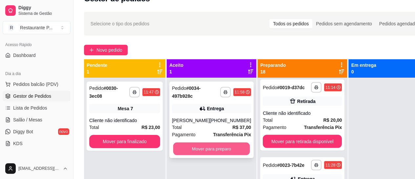
click at [212, 147] on button "Mover para preparo" at bounding box center [211, 148] width 77 height 13
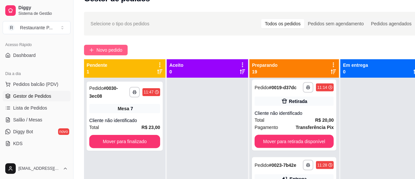
click at [98, 45] on button "Novo pedido" at bounding box center [106, 50] width 44 height 11
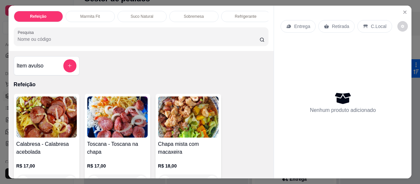
click at [169, 109] on img at bounding box center [188, 116] width 60 height 41
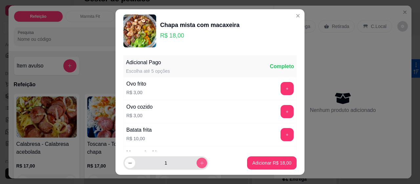
click at [198, 159] on button "increase-product-quantity" at bounding box center [202, 162] width 11 height 11
type input "2"
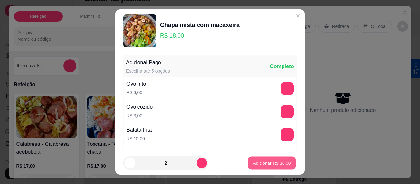
click at [265, 163] on p "Adicionar R$ 36,00" at bounding box center [272, 162] width 38 height 6
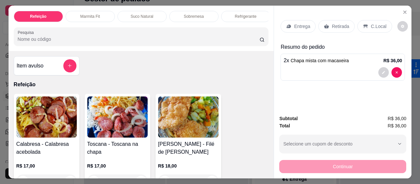
click at [297, 24] on p "Entrega" at bounding box center [302, 26] width 16 height 7
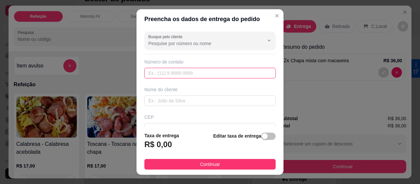
click at [152, 72] on input "text" at bounding box center [210, 73] width 131 height 11
type input "[PHONE_NUMBER]"
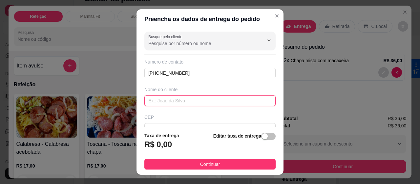
click at [165, 99] on input "text" at bounding box center [210, 100] width 131 height 11
type input "patricia"
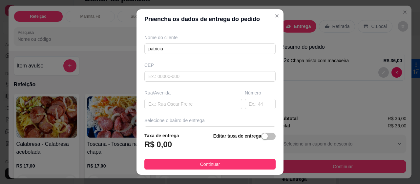
scroll to position [55, 0]
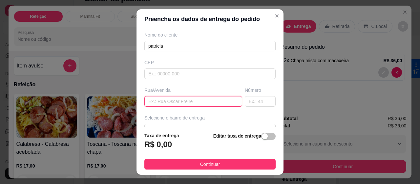
click at [173, 100] on input "text" at bounding box center [194, 101] width 98 height 11
type input "escola nossa senhora do o"
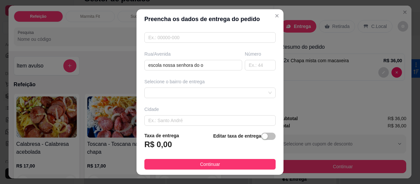
scroll to position [94, 0]
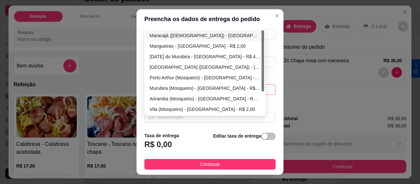
click at [254, 88] on div "64519fce79685a28109be96c 6452b94cccd6e324125c1341 [GEOGRAPHIC_DATA] (Mosqueiro)…" at bounding box center [210, 89] width 131 height 11
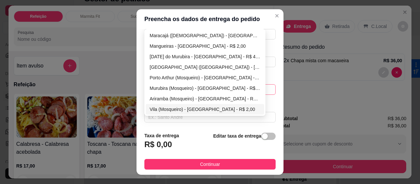
click at [153, 109] on div "Vila (Mosqueiro) - [GEOGRAPHIC_DATA] - R$ 2,00" at bounding box center [205, 108] width 111 height 7
type input "[GEOGRAPHIC_DATA]"
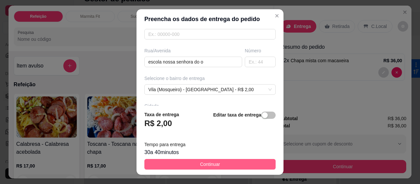
click at [171, 162] on button "Continuar" at bounding box center [210, 164] width 131 height 11
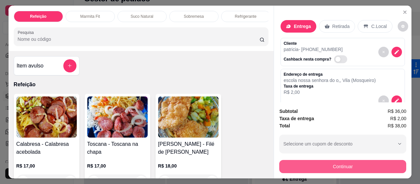
click at [343, 165] on button "Continuar" at bounding box center [342, 166] width 127 height 13
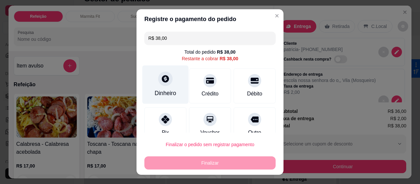
click at [165, 83] on div at bounding box center [165, 78] width 14 height 14
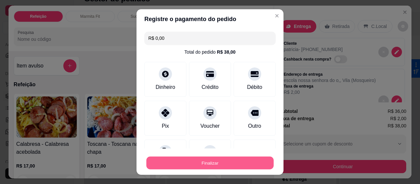
click at [212, 160] on button "Finalizar" at bounding box center [209, 162] width 127 height 13
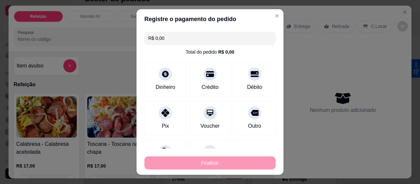
type input "-R$ 38,00"
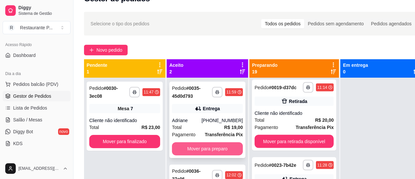
click at [182, 152] on button "Mover para preparo" at bounding box center [207, 148] width 71 height 13
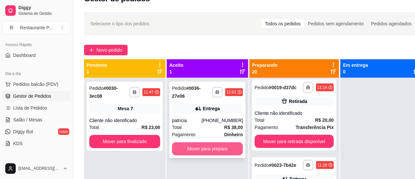
click at [210, 149] on button "Mover para preparo" at bounding box center [207, 148] width 71 height 13
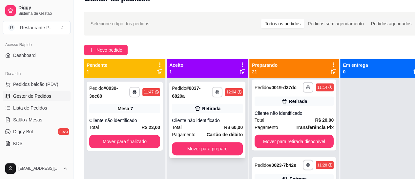
click at [217, 93] on icon "button" at bounding box center [217, 92] width 4 height 4
click at [390, 140] on div at bounding box center [381, 167] width 81 height 179
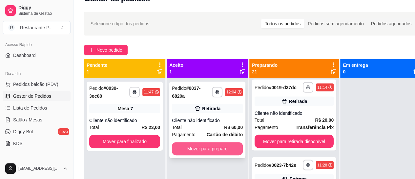
click at [212, 146] on button "Mover para preparo" at bounding box center [207, 148] width 71 height 13
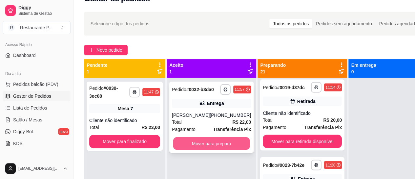
click at [198, 145] on button "Mover para preparo" at bounding box center [211, 143] width 77 height 13
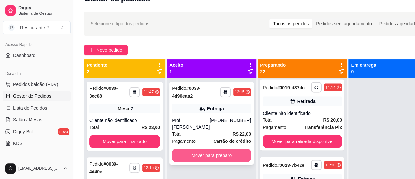
click at [202, 148] on button "Mover para preparo" at bounding box center [211, 154] width 79 height 13
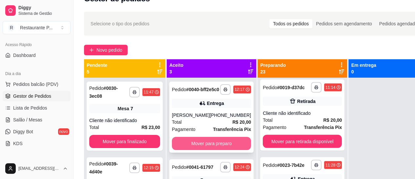
click at [186, 144] on button "Mover para preparo" at bounding box center [211, 143] width 79 height 13
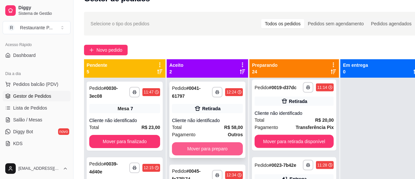
click at [199, 147] on button "Mover para preparo" at bounding box center [207, 148] width 71 height 13
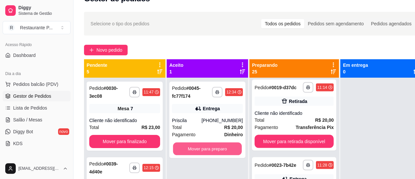
click at [200, 147] on button "Mover para preparo" at bounding box center [207, 148] width 69 height 13
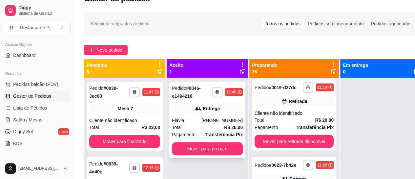
click at [205, 126] on div "Total R$ 20,00" at bounding box center [207, 126] width 71 height 7
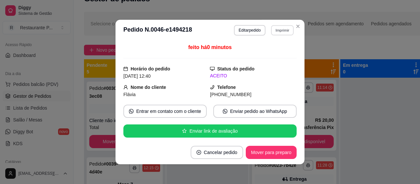
click at [280, 31] on button "Imprimir" at bounding box center [282, 30] width 23 height 10
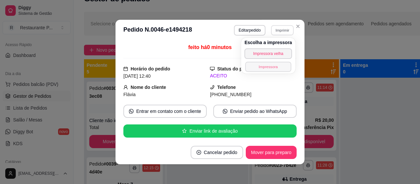
click at [265, 66] on button "Impressora" at bounding box center [268, 66] width 46 height 10
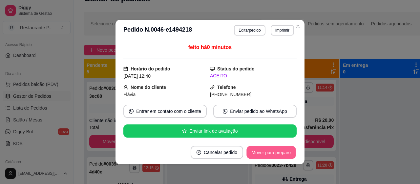
click at [272, 154] on button "Mover para preparo" at bounding box center [271, 152] width 49 height 13
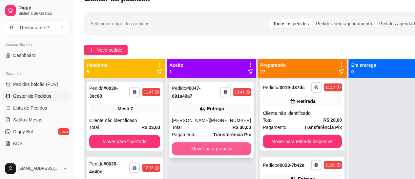
click at [201, 148] on button "Mover para preparo" at bounding box center [211, 148] width 79 height 13
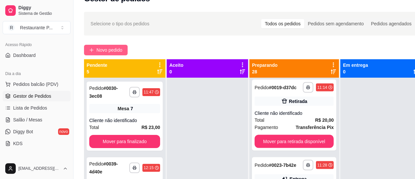
click at [103, 46] on span "Novo pedido" at bounding box center [110, 49] width 26 height 7
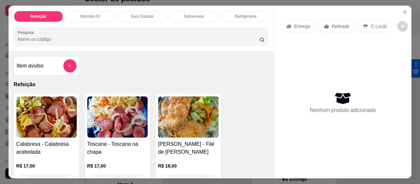
scroll to position [99, 0]
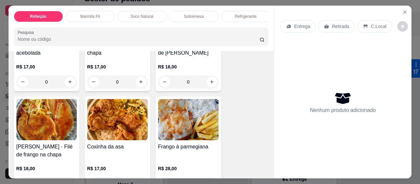
click at [34, 131] on img at bounding box center [46, 119] width 60 height 41
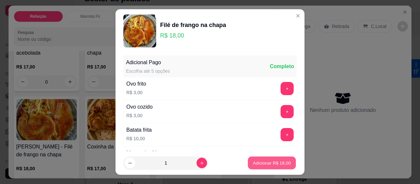
click at [268, 161] on p "Adicionar R$ 18,00" at bounding box center [272, 162] width 38 height 6
type input "1"
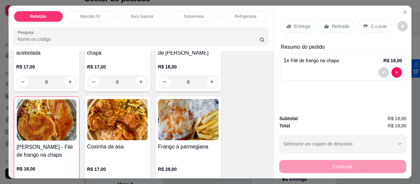
click at [290, 23] on div "Entrega" at bounding box center [298, 26] width 35 height 12
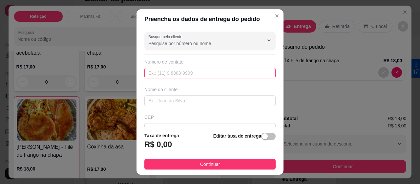
click at [159, 75] on input "text" at bounding box center [210, 73] width 131 height 11
click at [155, 74] on input "text" at bounding box center [210, 73] width 131 height 11
click at [169, 70] on input "text" at bounding box center [210, 73] width 131 height 11
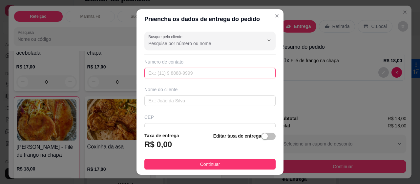
click at [169, 70] on input "text" at bounding box center [210, 73] width 131 height 11
click at [170, 71] on input "text" at bounding box center [210, 73] width 131 height 11
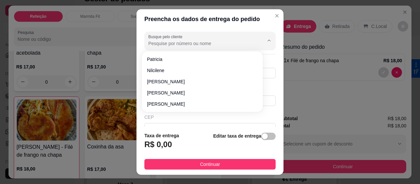
click at [177, 44] on input "Busque pelo cliente" at bounding box center [200, 43] width 105 height 7
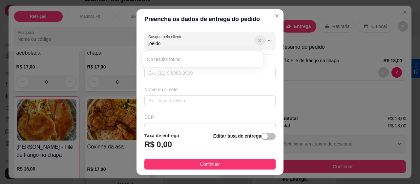
type input "joeldo"
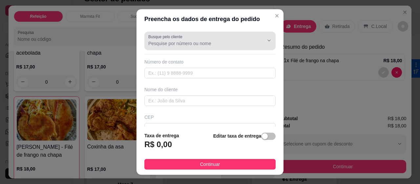
click at [257, 39] on icon "Show suggestions" at bounding box center [259, 40] width 5 height 5
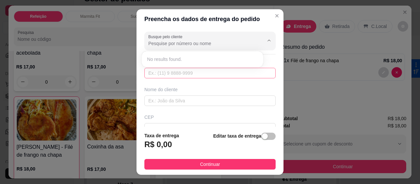
click at [156, 73] on input "text" at bounding box center [210, 73] width 131 height 11
type input "919"
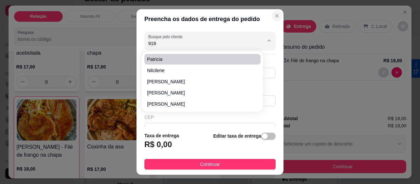
click at [272, 11] on button "Close" at bounding box center [277, 16] width 11 height 11
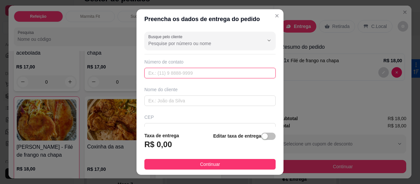
click at [179, 75] on input "text" at bounding box center [210, 73] width 131 height 11
type input "0"
type input "[PHONE_NUMBER]"
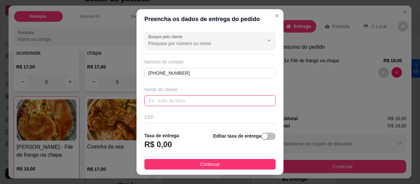
click at [159, 97] on input "text" at bounding box center [210, 100] width 131 height 11
type input "joeldo"
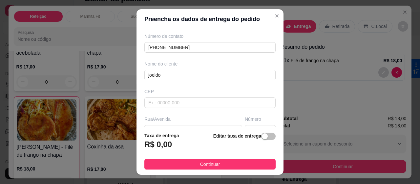
scroll to position [47, 0]
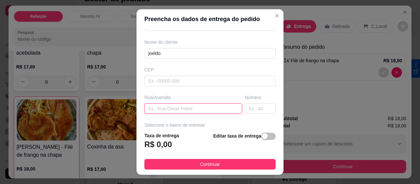
click at [167, 105] on input "text" at bounding box center [194, 108] width 98 height 11
type input "classificação de risco"
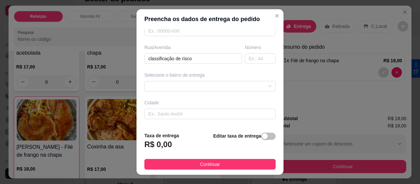
scroll to position [100, 0]
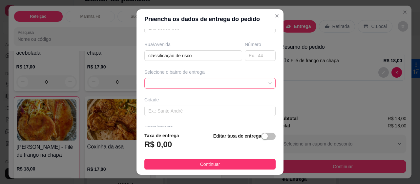
click at [256, 78] on div at bounding box center [210, 83] width 131 height 11
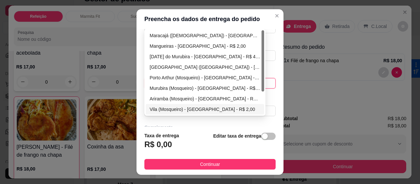
click at [182, 106] on div "Vila (Mosqueiro) - [GEOGRAPHIC_DATA] - R$ 2,00" at bounding box center [205, 108] width 111 height 7
type input "[GEOGRAPHIC_DATA]"
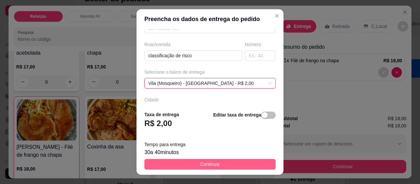
click at [205, 162] on span "Continuar" at bounding box center [210, 163] width 20 height 7
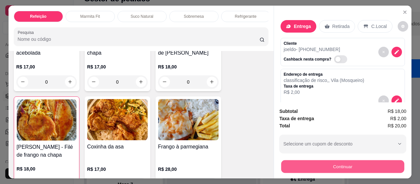
click at [333, 160] on button "Continuar" at bounding box center [342, 166] width 123 height 13
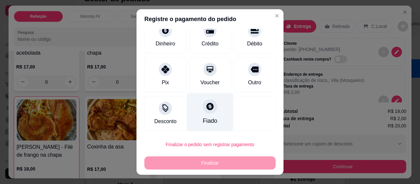
click at [206, 109] on icon at bounding box center [210, 106] width 9 height 9
type input "R$ 0,00"
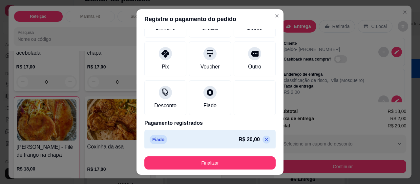
scroll to position [62, 0]
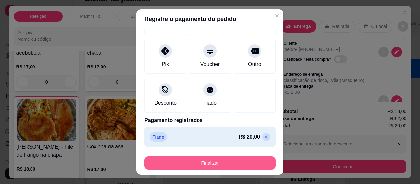
click at [225, 161] on button "Finalizar" at bounding box center [210, 162] width 131 height 13
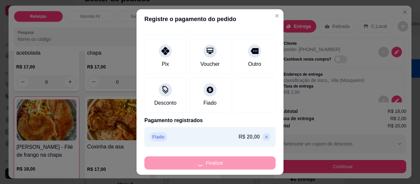
type input "0"
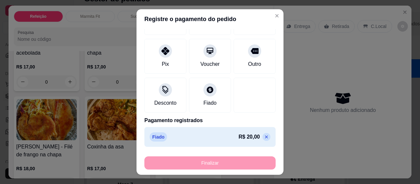
type input "-R$ 20,00"
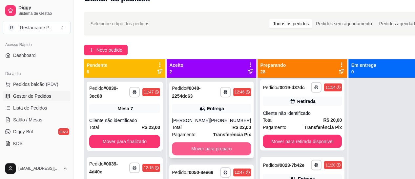
click at [206, 146] on button "Mover para preparo" at bounding box center [211, 148] width 79 height 13
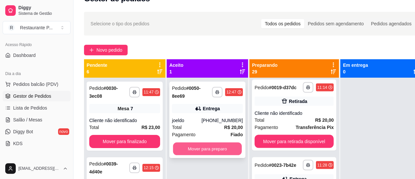
click at [199, 144] on button "Mover para preparo" at bounding box center [207, 148] width 69 height 13
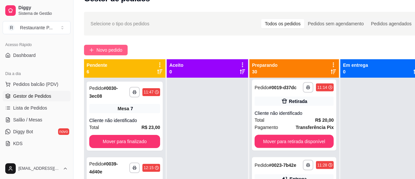
click at [109, 45] on button "Novo pedido" at bounding box center [106, 50] width 44 height 11
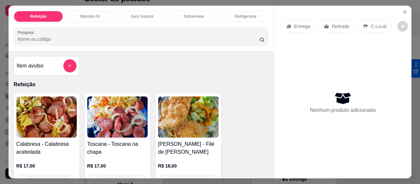
click at [237, 11] on div "Refrigerante" at bounding box center [245, 16] width 49 height 11
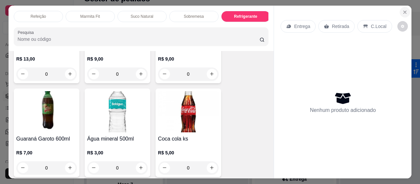
click at [403, 10] on icon "Close" at bounding box center [405, 12] width 5 height 5
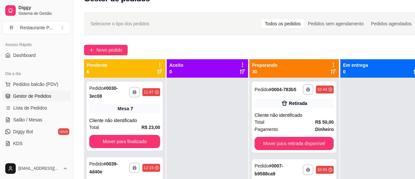
click at [331, 67] on icon at bounding box center [334, 65] width 6 height 6
click at [378, 109] on div at bounding box center [381, 167] width 81 height 179
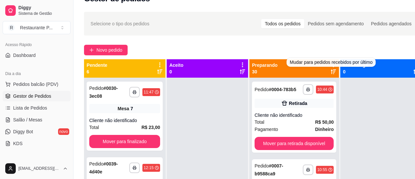
click at [331, 72] on icon at bounding box center [333, 71] width 5 height 5
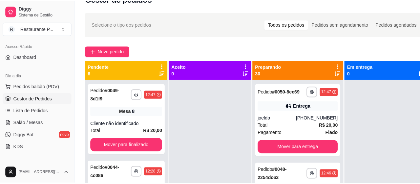
scroll to position [108, 0]
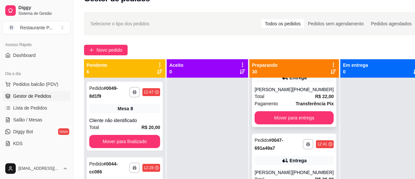
click at [315, 99] on strong "R$ 22,00" at bounding box center [324, 96] width 19 height 5
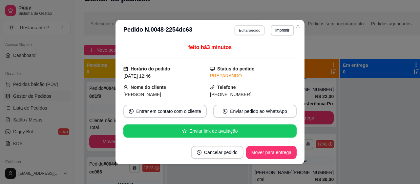
click at [243, 30] on button "Editar pedido" at bounding box center [250, 30] width 31 height 10
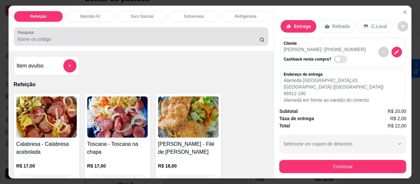
click at [198, 35] on div at bounding box center [141, 36] width 247 height 13
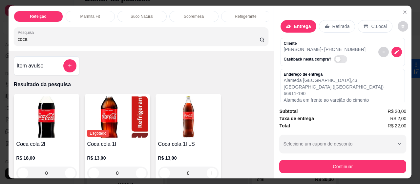
type input "coca"
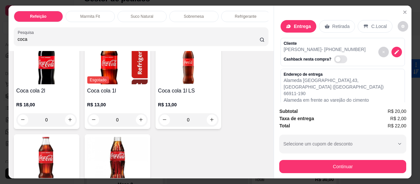
click at [53, 145] on img at bounding box center [46, 157] width 60 height 41
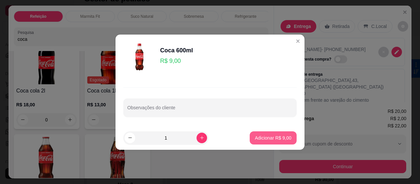
click at [258, 135] on p "Adicionar R$ 9,00" at bounding box center [273, 137] width 36 height 7
type input "1"
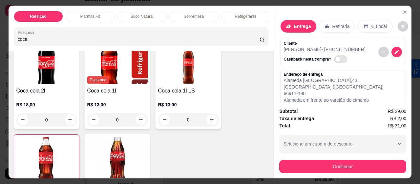
click at [336, 56] on span "Automatic updates" at bounding box center [338, 58] width 5 height 5
click at [334, 60] on input "Automatic updates" at bounding box center [336, 62] width 4 height 4
checkbox input "true"
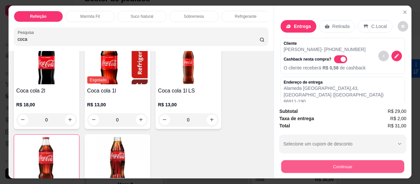
click at [343, 164] on button "Continuar" at bounding box center [342, 166] width 123 height 13
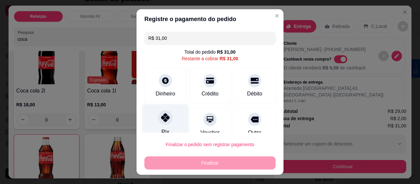
click at [163, 120] on icon at bounding box center [165, 117] width 9 height 9
type input "R$ 0,00"
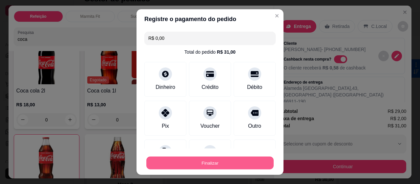
click at [213, 160] on button "Finalizar" at bounding box center [209, 162] width 127 height 13
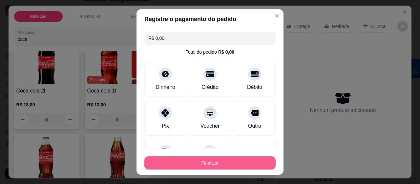
type input "0"
type input "-R$ 31,00"
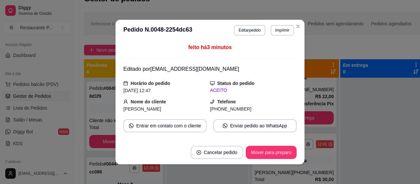
scroll to position [26, 0]
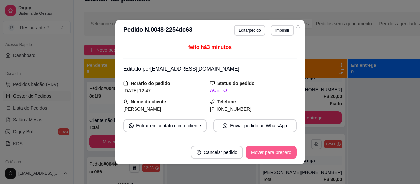
click at [256, 149] on button "Mover para preparo" at bounding box center [271, 151] width 51 height 13
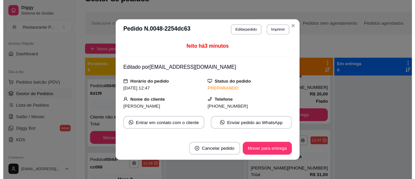
scroll to position [108, 0]
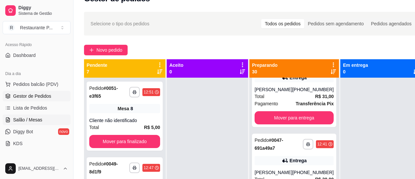
click at [25, 120] on span "Salão / Mesas" at bounding box center [27, 119] width 29 height 7
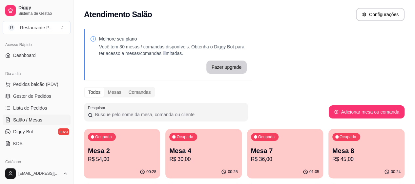
click at [251, 150] on p "Mesa 7" at bounding box center [285, 150] width 68 height 9
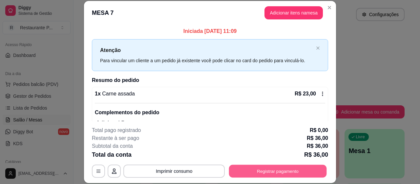
click at [248, 166] on button "Registrar pagamento" at bounding box center [278, 171] width 98 height 13
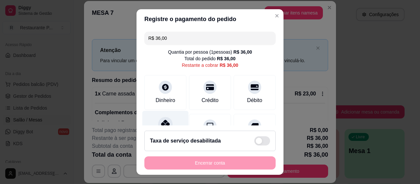
click at [165, 114] on div "Pix" at bounding box center [166, 130] width 46 height 38
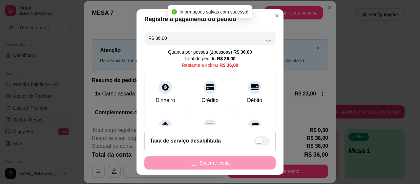
type input "R$ 0,00"
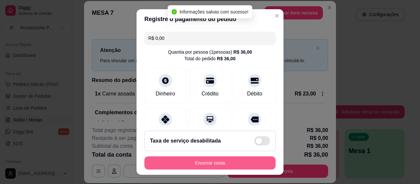
click at [214, 160] on button "Encerrar conta" at bounding box center [210, 162] width 131 height 13
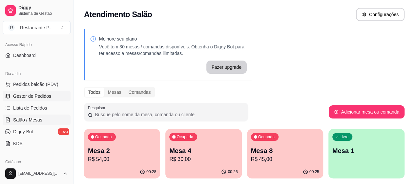
click at [44, 95] on span "Gestor de Pedidos" at bounding box center [32, 96] width 38 height 7
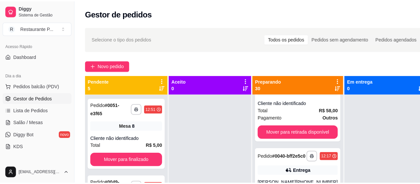
scroll to position [451, 0]
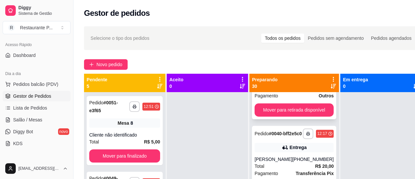
click at [306, 99] on div "Pagamento Outros" at bounding box center [294, 95] width 79 height 7
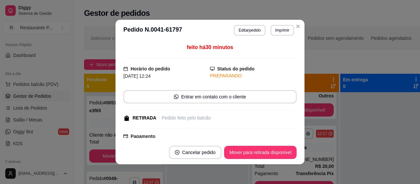
click at [266, 143] on footer "Cancelar pedido Mover para retirada disponível" at bounding box center [210, 152] width 189 height 24
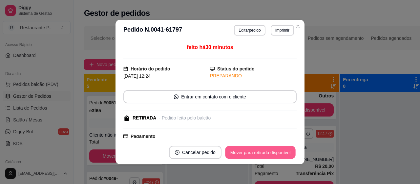
click at [266, 149] on button "Mover para retirada disponível" at bounding box center [260, 152] width 70 height 13
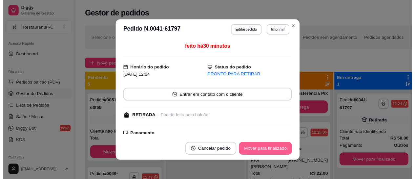
scroll to position [374, 0]
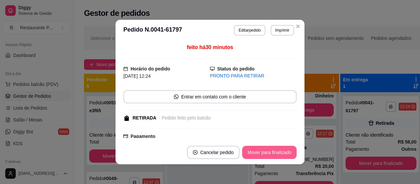
click at [266, 149] on button "Mover para finalizado" at bounding box center [269, 151] width 55 height 13
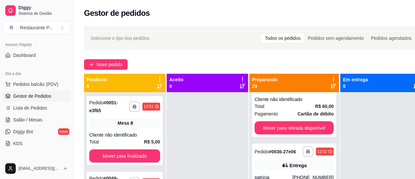
scroll to position [564, 0]
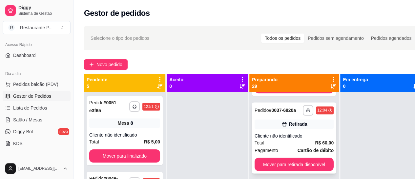
click at [294, 170] on div "**********" at bounding box center [294, 137] width 84 height 71
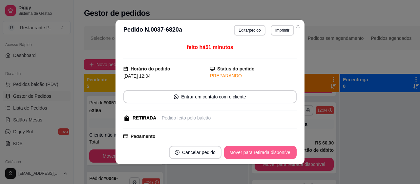
click at [280, 150] on button "Mover para retirada disponível" at bounding box center [260, 151] width 73 height 13
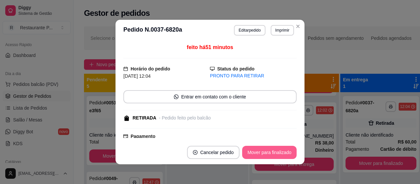
click at [257, 150] on button "Mover para finalizado" at bounding box center [269, 151] width 55 height 13
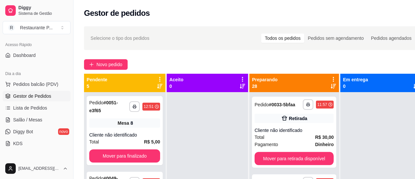
scroll to position [821, 0]
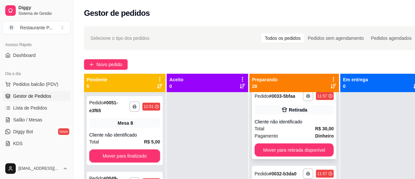
click at [315, 131] on strong "R$ 30,00" at bounding box center [324, 128] width 19 height 5
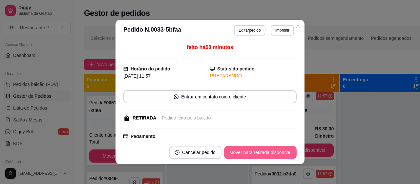
click at [285, 149] on button "Mover para retirada disponível" at bounding box center [260, 151] width 73 height 13
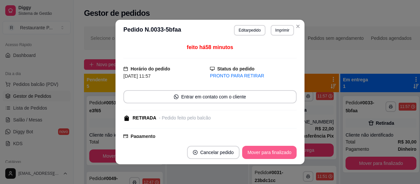
click at [285, 149] on button "Mover para finalizado" at bounding box center [269, 151] width 55 height 13
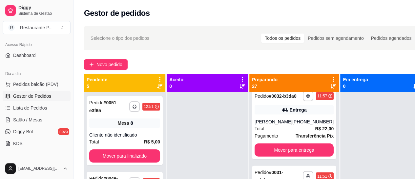
click at [333, 84] on icon at bounding box center [333, 86] width 5 height 5
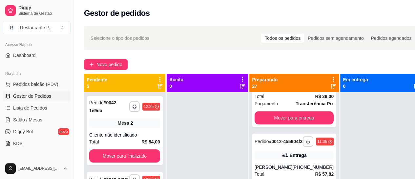
scroll to position [203, 0]
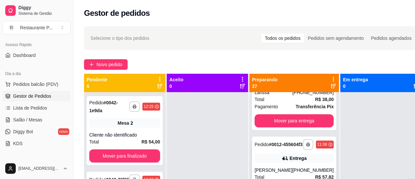
click at [270, 147] on strong "# 0012-455604f3" at bounding box center [286, 144] width 34 height 5
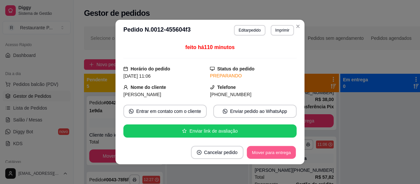
click at [269, 153] on button "Mover para entrega" at bounding box center [271, 152] width 49 height 13
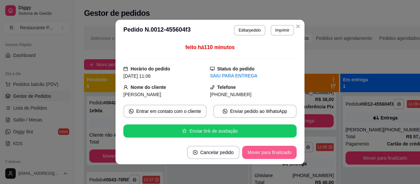
click at [269, 153] on button "Mover para finalizado" at bounding box center [269, 151] width 55 height 13
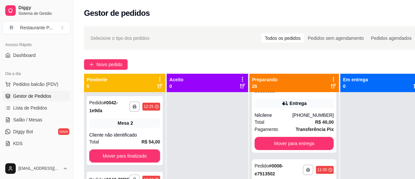
scroll to position [0, 0]
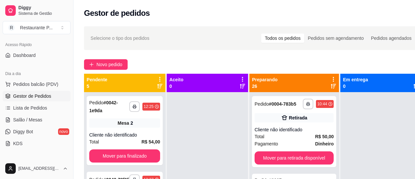
click at [331, 87] on icon at bounding box center [333, 85] width 5 height 5
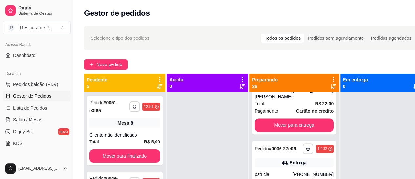
scroll to position [531, 0]
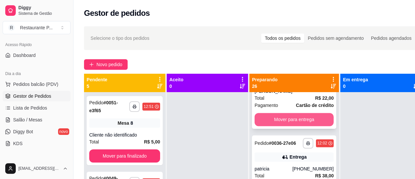
click at [315, 126] on button "Mover para entrega" at bounding box center [294, 119] width 79 height 13
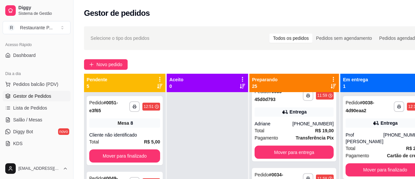
scroll to position [596, 0]
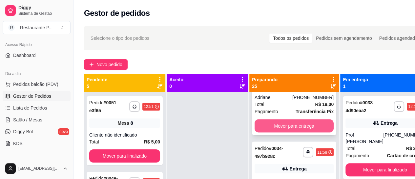
click at [310, 132] on button "Mover para entrega" at bounding box center [294, 125] width 79 height 13
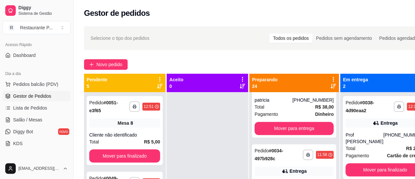
scroll to position [525, 0]
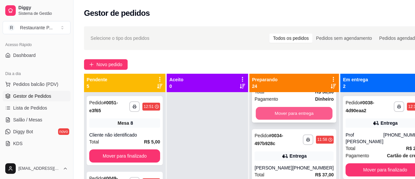
click at [309, 120] on button "Mover para entrega" at bounding box center [294, 113] width 77 height 13
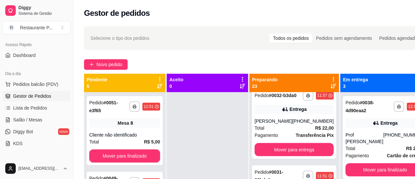
scroll to position [594, 0]
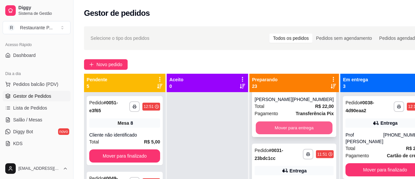
click at [283, 134] on button "Mover para entrega" at bounding box center [294, 127] width 77 height 13
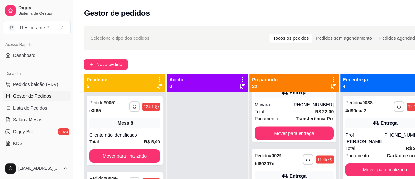
scroll to position [511, 0]
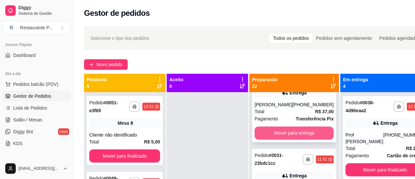
click at [267, 139] on button "Mover para entrega" at bounding box center [294, 132] width 79 height 13
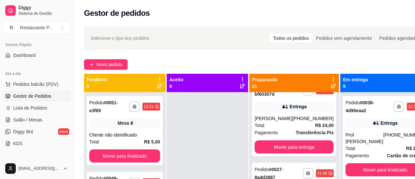
scroll to position [587, 0]
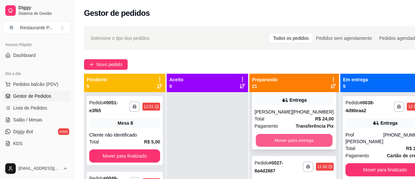
click at [300, 146] on button "Mover para entrega" at bounding box center [294, 140] width 77 height 13
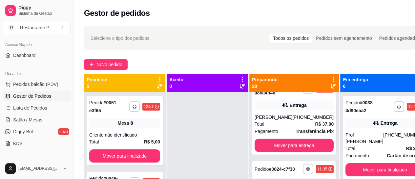
scroll to position [762, 0]
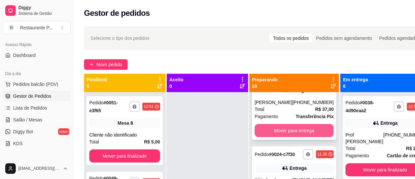
click at [295, 137] on button "Mover para entrega" at bounding box center [294, 130] width 79 height 13
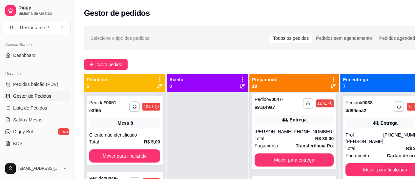
scroll to position [0, 0]
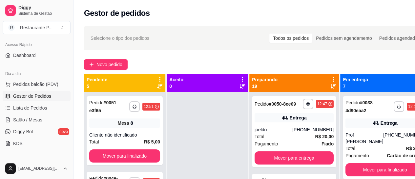
click at [332, 88] on icon at bounding box center [333, 85] width 5 height 5
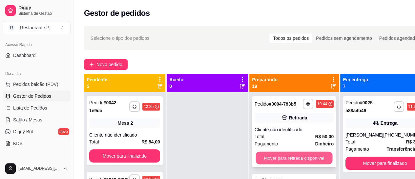
click at [299, 161] on button "Mover para retirada disponível" at bounding box center [294, 157] width 77 height 13
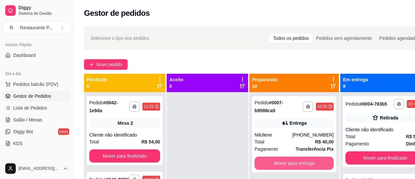
click at [299, 161] on button "Mover para entrega" at bounding box center [294, 162] width 79 height 13
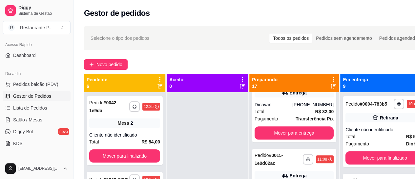
scroll to position [173, 0]
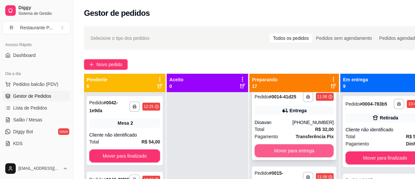
click at [309, 146] on button "Mover para entrega" at bounding box center [294, 150] width 79 height 13
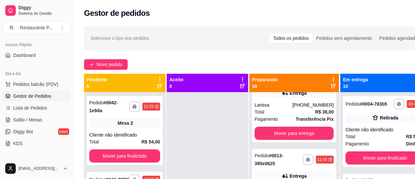
scroll to position [0, 0]
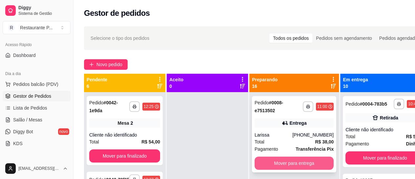
click at [275, 163] on button "Mover para entrega" at bounding box center [294, 162] width 79 height 13
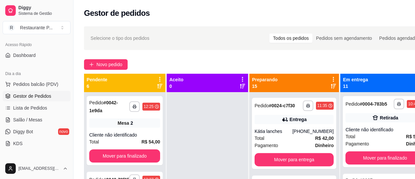
scroll to position [411, 0]
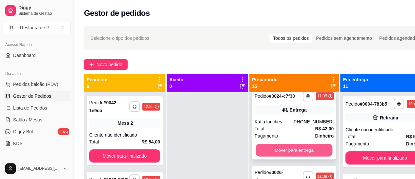
click at [319, 156] on button "Mover para entrega" at bounding box center [294, 150] width 77 height 13
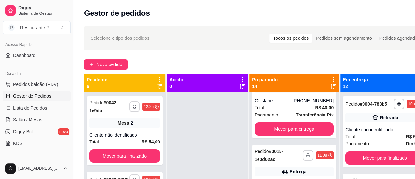
scroll to position [0, 0]
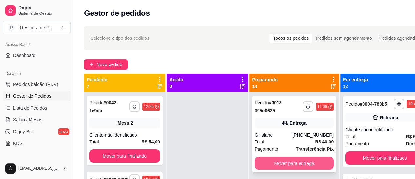
click at [279, 158] on button "Mover para entrega" at bounding box center [294, 162] width 79 height 13
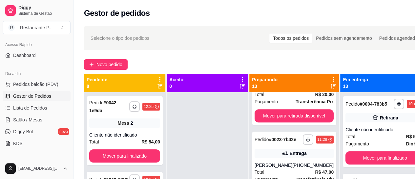
scroll to position [184, 0]
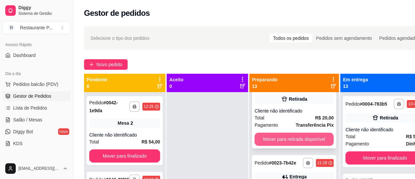
click at [302, 138] on button "Mover para retirada disponível" at bounding box center [294, 138] width 79 height 13
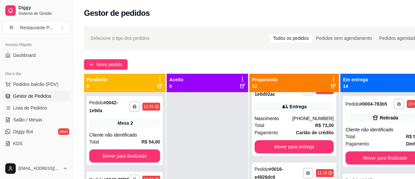
scroll to position [0, 0]
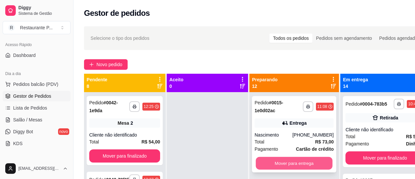
click at [285, 164] on button "Mover para entrega" at bounding box center [294, 163] width 77 height 13
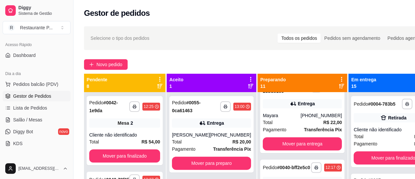
scroll to position [347, 0]
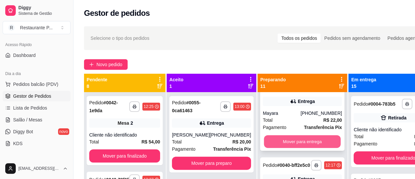
click at [295, 148] on button "Mover para entrega" at bounding box center [302, 141] width 77 height 13
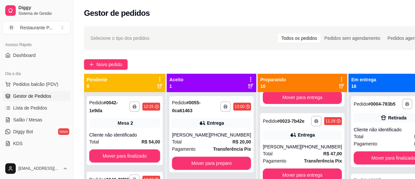
scroll to position [0, 0]
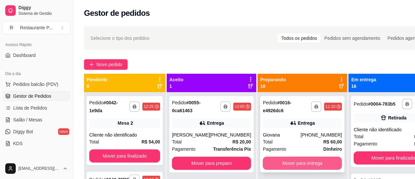
click at [286, 161] on button "Mover para entrega" at bounding box center [302, 162] width 79 height 13
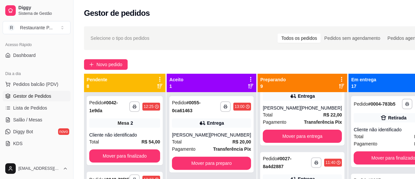
scroll to position [110, 0]
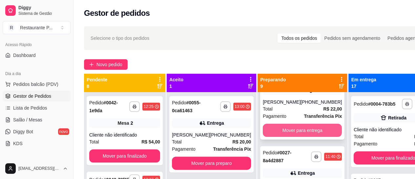
click at [292, 137] on button "Mover para entrega" at bounding box center [302, 129] width 79 height 13
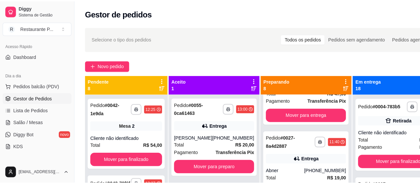
scroll to position [0, 0]
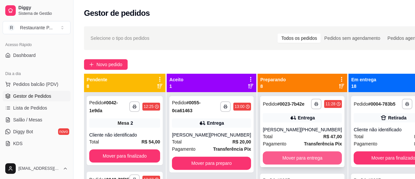
click at [303, 159] on button "Mover para entrega" at bounding box center [302, 157] width 79 height 13
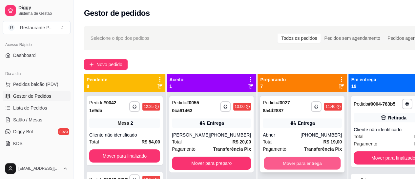
click at [298, 165] on button "Mover para entrega" at bounding box center [302, 163] width 77 height 13
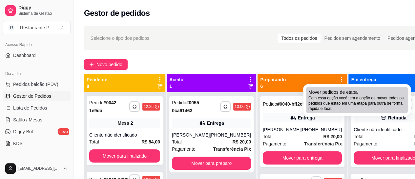
click at [353, 100] on span "Com essa opção você tem a opção de mover todos os pedidos que estão em uma etap…" at bounding box center [357, 103] width 97 height 16
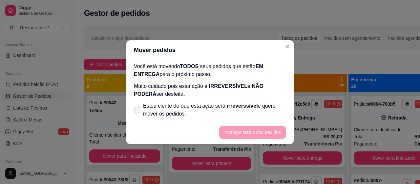
click at [138, 107] on span at bounding box center [137, 109] width 7 height 7
click at [138, 111] on input "Estou ciente de que esta ação será irreverssível e quero mover os pedidos." at bounding box center [136, 113] width 4 height 4
checkbox input "true"
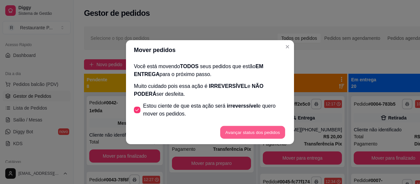
click at [244, 128] on button "Avançar status dos pedidos" at bounding box center [252, 131] width 65 height 13
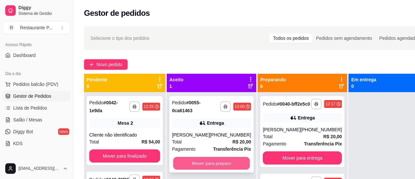
click at [200, 164] on button "Mover para preparo" at bounding box center [211, 163] width 77 height 13
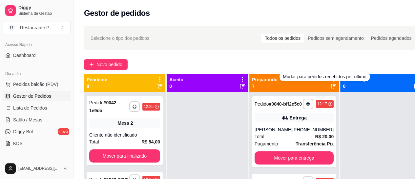
click at [331, 87] on div at bounding box center [334, 82] width 6 height 12
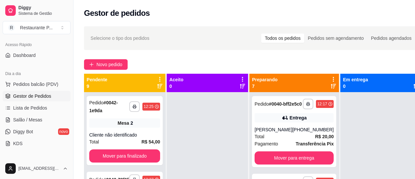
click at [331, 86] on icon at bounding box center [333, 86] width 5 height 5
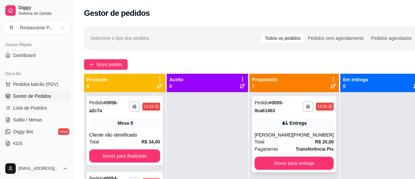
click at [279, 128] on div "**********" at bounding box center [294, 134] width 84 height 76
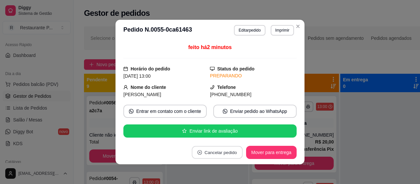
click at [214, 151] on button "Cancelar pedido" at bounding box center [217, 152] width 51 height 13
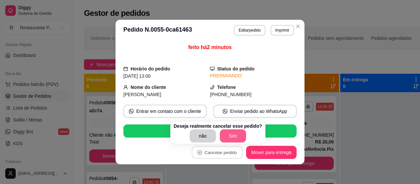
click at [225, 132] on button "Sim" at bounding box center [233, 135] width 26 height 13
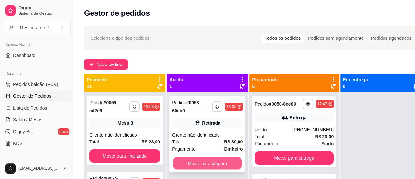
click at [202, 159] on button "Mover para preparo" at bounding box center [207, 163] width 69 height 13
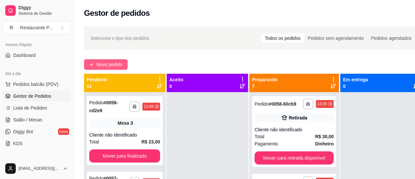
click at [101, 62] on span "Novo pedido" at bounding box center [110, 64] width 26 height 7
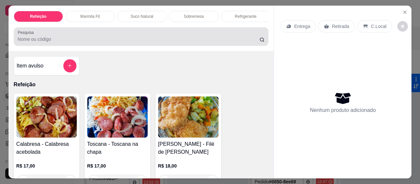
click at [30, 42] on input "Pesquisa" at bounding box center [139, 39] width 242 height 7
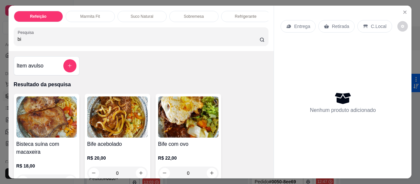
type input "bi"
click at [100, 120] on img at bounding box center [117, 116] width 60 height 41
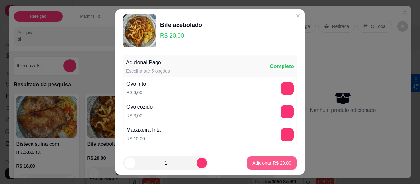
click at [263, 167] on button "Adicionar R$ 20,00" at bounding box center [272, 162] width 50 height 13
type input "1"
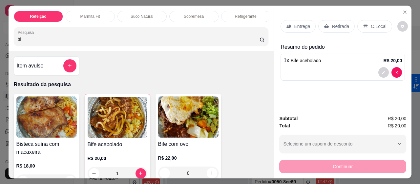
click at [294, 23] on p "Entrega" at bounding box center [302, 26] width 16 height 7
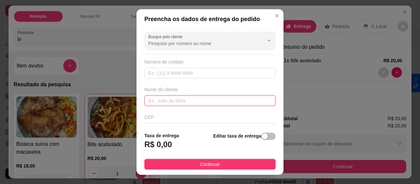
click at [170, 100] on input "text" at bounding box center [210, 100] width 131 height 11
type input "[PERSON_NAME]"
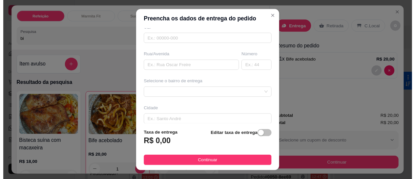
scroll to position [92, 0]
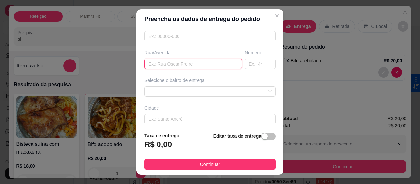
click at [159, 65] on input "text" at bounding box center [194, 63] width 98 height 11
click at [215, 92] on span at bounding box center [209, 91] width 123 height 10
type input "onde vende bomba"
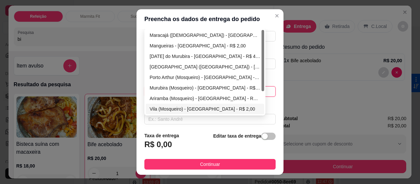
click at [177, 105] on div "Vila (Mosqueiro) - [GEOGRAPHIC_DATA] - R$ 2,00" at bounding box center [205, 108] width 111 height 7
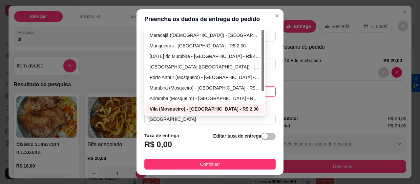
type input "[GEOGRAPHIC_DATA]"
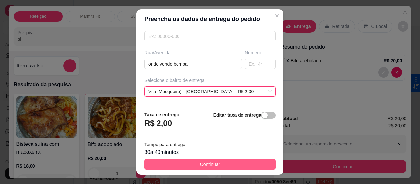
click at [200, 161] on span "Continuar" at bounding box center [210, 163] width 20 height 7
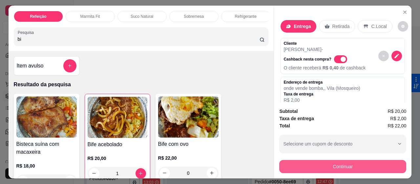
click at [368, 162] on button "Continuar" at bounding box center [342, 166] width 127 height 13
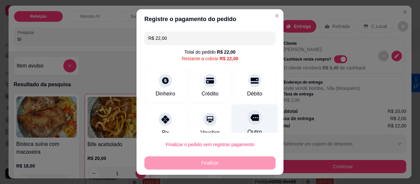
click at [244, 126] on div "Outro" at bounding box center [255, 123] width 46 height 38
type input "R$ 0,00"
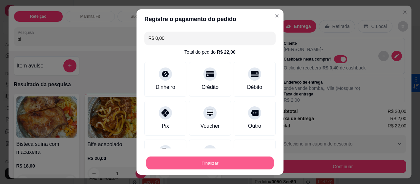
click at [235, 161] on button "Finalizar" at bounding box center [209, 162] width 127 height 13
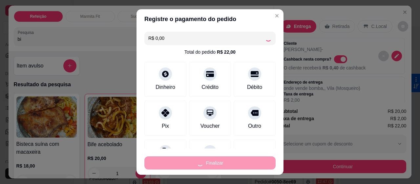
type input "0"
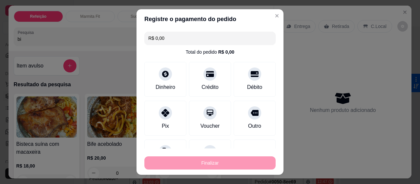
type input "-R$ 22,00"
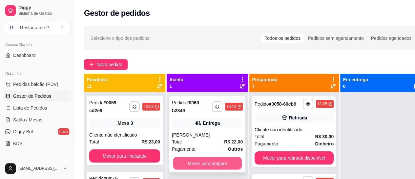
click at [189, 163] on button "Mover para preparo" at bounding box center [207, 163] width 69 height 13
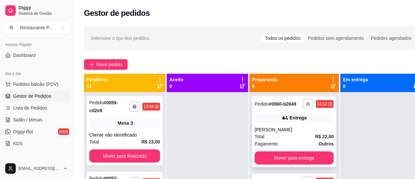
click at [307, 105] on icon "button" at bounding box center [308, 103] width 3 height 1
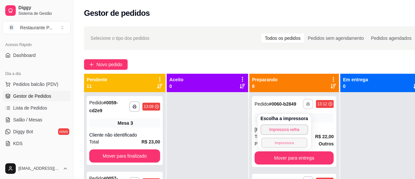
click at [275, 139] on button "Impressora" at bounding box center [284, 142] width 46 height 10
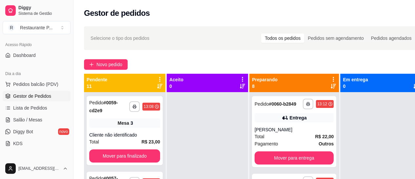
click at [367, 111] on div at bounding box center [381, 181] width 81 height 179
drag, startPoint x: 346, startPoint y: 147, endPoint x: 388, endPoint y: 125, distance: 47.9
click at [388, 125] on div at bounding box center [381, 181] width 81 height 179
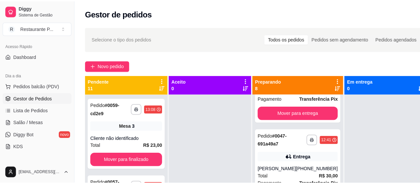
scroll to position [307, 0]
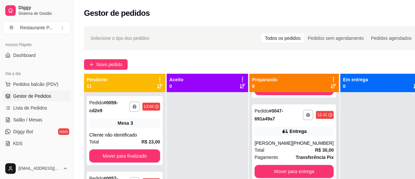
click at [312, 146] on div "[PHONE_NUMBER]" at bounding box center [313, 143] width 41 height 7
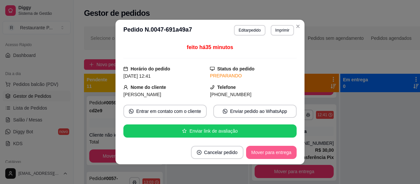
click at [258, 149] on button "Mover para entrega" at bounding box center [271, 151] width 51 height 13
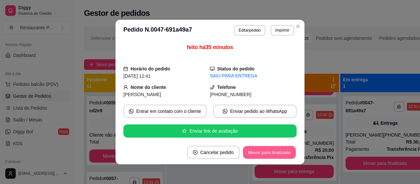
click at [273, 150] on button "Mover para finalizado" at bounding box center [269, 152] width 53 height 13
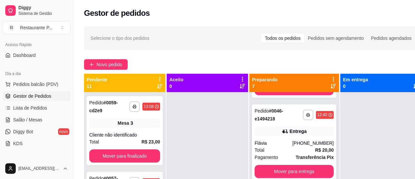
click at [301, 146] on div "[PHONE_NUMBER]" at bounding box center [313, 143] width 41 height 7
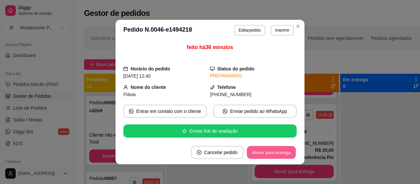
click at [282, 151] on button "Mover para entrega" at bounding box center [271, 152] width 49 height 13
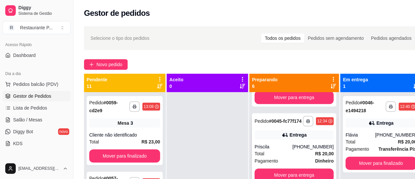
click at [305, 150] on div "[PHONE_NUMBER]" at bounding box center [313, 146] width 41 height 7
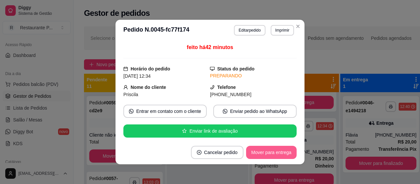
click at [264, 153] on button "Mover para entrega" at bounding box center [271, 151] width 51 height 13
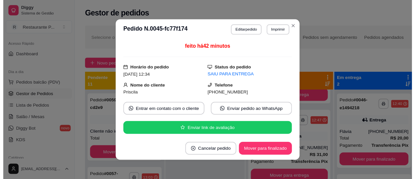
scroll to position [236, 0]
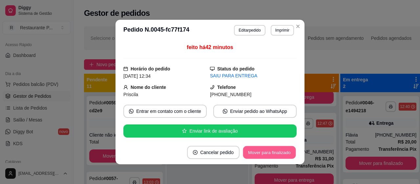
click at [264, 153] on button "Mover para finalizado" at bounding box center [269, 152] width 53 height 13
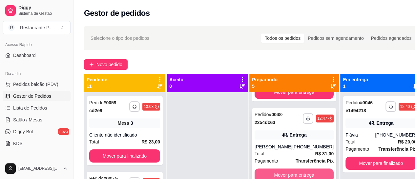
click at [309, 171] on button "Mover para entrega" at bounding box center [294, 174] width 79 height 13
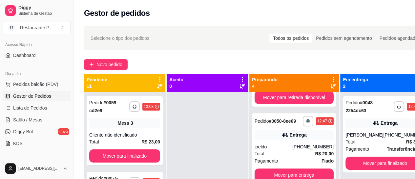
scroll to position [154, 0]
click at [301, 173] on button "Mover para entrega" at bounding box center [294, 174] width 79 height 13
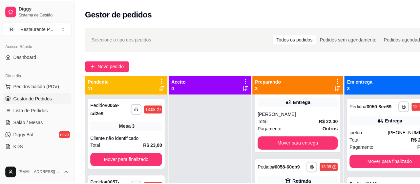
scroll to position [71, 0]
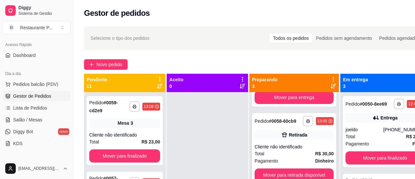
click at [292, 147] on div "Cliente não identificado" at bounding box center [294, 146] width 79 height 7
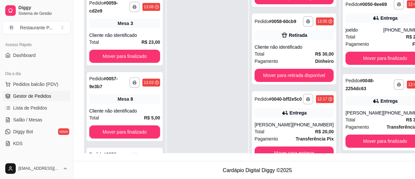
scroll to position [102, 0]
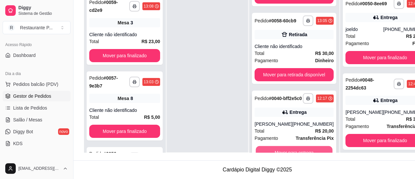
click at [315, 153] on button "Mover para entrega" at bounding box center [294, 152] width 77 height 13
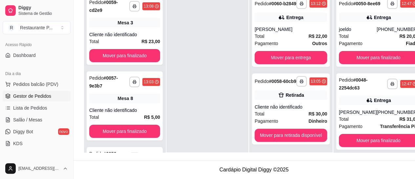
scroll to position [0, 0]
click at [24, 120] on span "Salão / Mesas" at bounding box center [27, 119] width 29 height 7
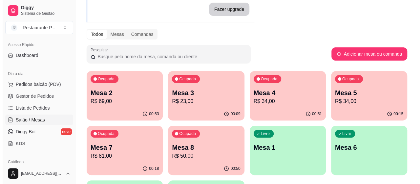
scroll to position [63, 0]
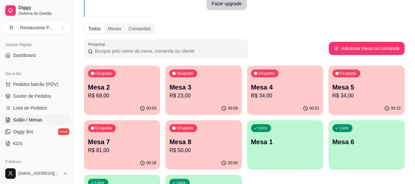
click at [251, 96] on p "R$ 34,00" at bounding box center [285, 96] width 68 height 8
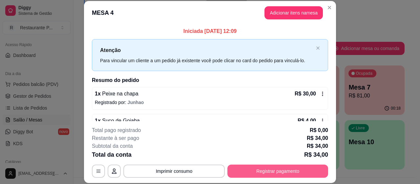
click at [260, 169] on button "Registrar pagamento" at bounding box center [278, 170] width 101 height 13
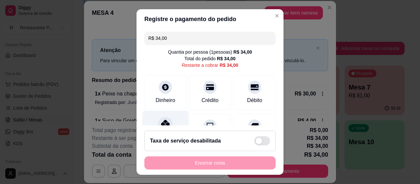
click at [161, 122] on icon at bounding box center [165, 124] width 9 height 9
type input "R$ 0,00"
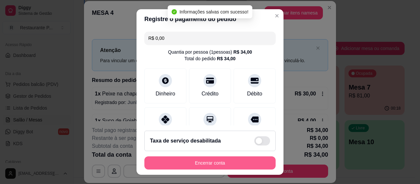
click at [183, 163] on button "Encerrar conta" at bounding box center [210, 162] width 131 height 13
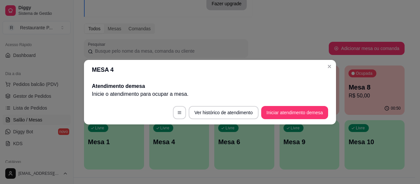
click at [324, 61] on header "MESA 4" at bounding box center [210, 70] width 252 height 20
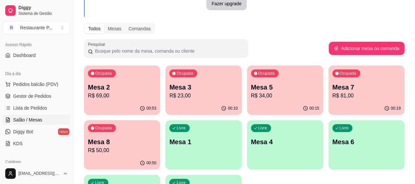
click at [99, 91] on p "Mesa 2" at bounding box center [122, 86] width 68 height 9
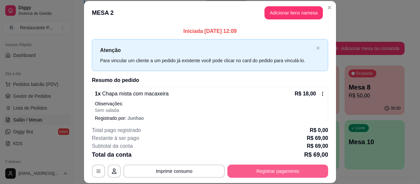
click at [253, 169] on button "Registrar pagamento" at bounding box center [278, 170] width 101 height 13
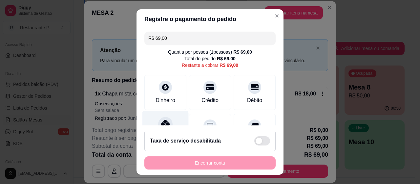
click at [168, 123] on div "Pix" at bounding box center [166, 130] width 46 height 38
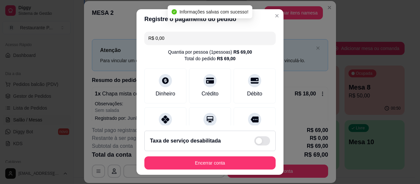
type input "R$ 0,00"
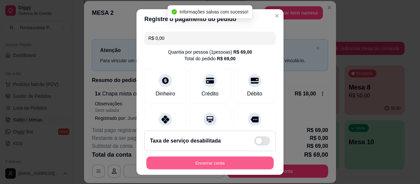
click at [202, 164] on button "Encerrar conta" at bounding box center [209, 162] width 127 height 13
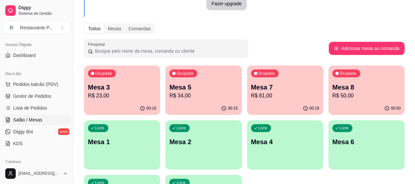
click at [112, 91] on p "Mesa 3" at bounding box center [122, 86] width 68 height 9
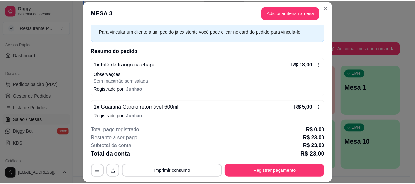
scroll to position [30, 0]
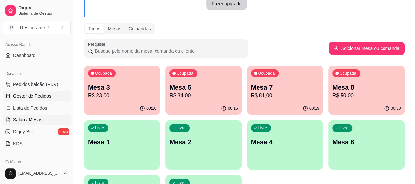
click at [25, 93] on span "Gestor de Pedidos" at bounding box center [32, 96] width 38 height 7
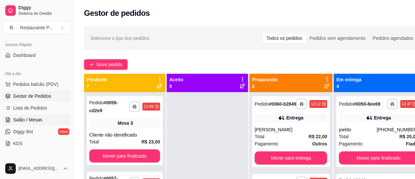
click at [24, 116] on span "Salão / Mesas" at bounding box center [27, 119] width 29 height 7
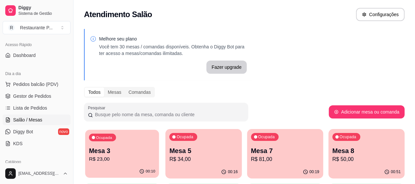
click at [103, 160] on p "R$ 23,00" at bounding box center [122, 159] width 66 height 8
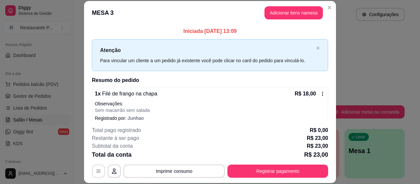
click at [93, 169] on button "button" at bounding box center [98, 170] width 13 height 13
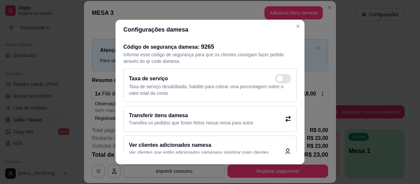
click at [161, 122] on p "Transfira os pedidos que foram feitos nessa mesa para outra" at bounding box center [191, 122] width 124 height 7
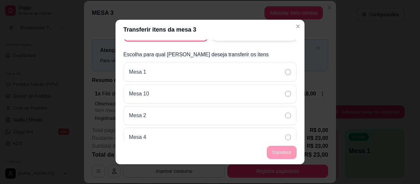
scroll to position [71, 0]
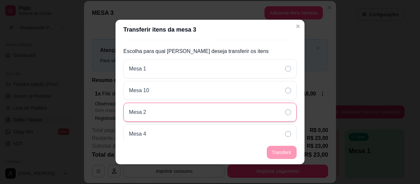
click at [285, 112] on icon at bounding box center [288, 112] width 6 height 6
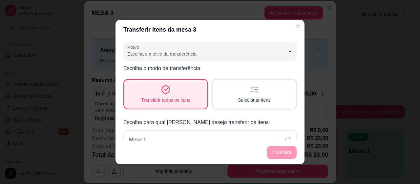
click at [177, 90] on div "Transferir todos os itens" at bounding box center [165, 93] width 83 height 29
click at [279, 151] on footer "Transferir" at bounding box center [210, 152] width 189 height 24
click at [243, 94] on div "Selecionar itens" at bounding box center [254, 94] width 81 height 28
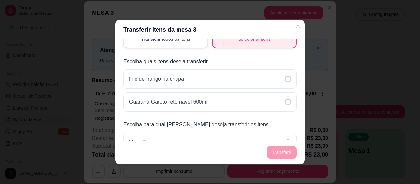
scroll to position [70, 0]
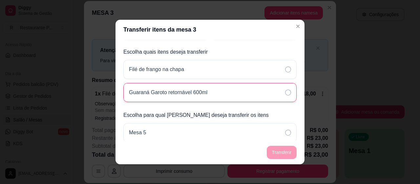
click at [276, 91] on div "Guaraná Garoto retornável 600ml" at bounding box center [209, 92] width 173 height 19
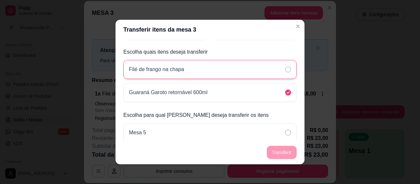
click at [275, 67] on div "Filé de frango na chapa" at bounding box center [209, 69] width 173 height 19
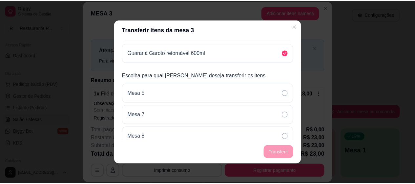
scroll to position [117, 0]
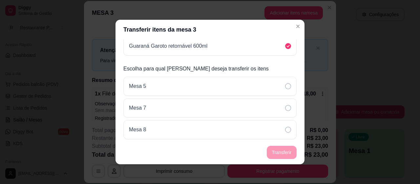
click at [286, 155] on footer "Transferir" at bounding box center [210, 152] width 189 height 24
click at [288, 156] on footer "Transferir" at bounding box center [210, 152] width 189 height 24
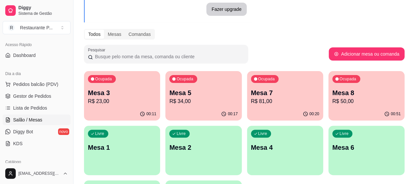
scroll to position [70, 0]
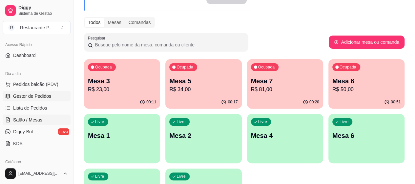
click at [43, 94] on span "Gestor de Pedidos" at bounding box center [32, 96] width 38 height 7
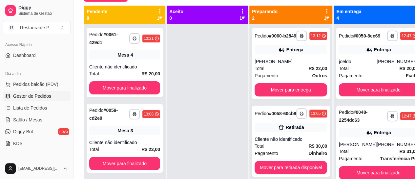
scroll to position [69, 0]
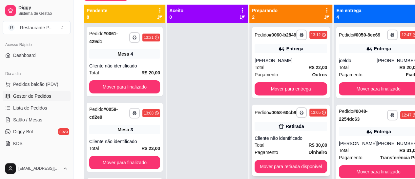
click at [259, 131] on div "Retirada" at bounding box center [291, 126] width 73 height 9
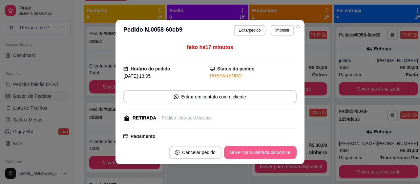
click at [283, 149] on button "Mover para retirada disponível" at bounding box center [260, 151] width 73 height 13
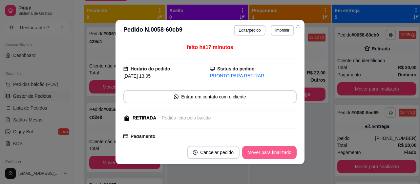
click at [265, 150] on button "Mover para finalizado" at bounding box center [269, 151] width 55 height 13
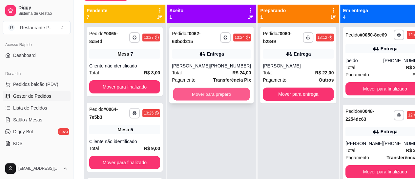
click at [208, 100] on button "Mover para preparo" at bounding box center [211, 94] width 77 height 13
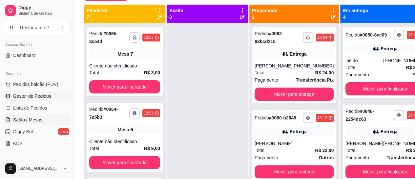
click at [41, 115] on link "Salão / Mesas" at bounding box center [37, 119] width 68 height 11
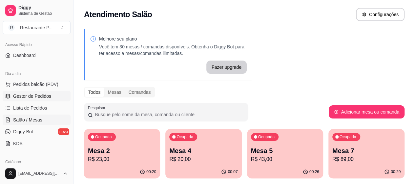
click at [26, 95] on span "Gestor de Pedidos" at bounding box center [32, 96] width 38 height 7
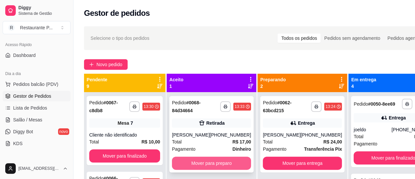
click at [200, 165] on button "Mover para preparo" at bounding box center [211, 162] width 79 height 13
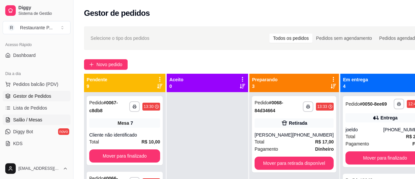
click at [15, 118] on span "Salão / Mesas" at bounding box center [27, 119] width 29 height 7
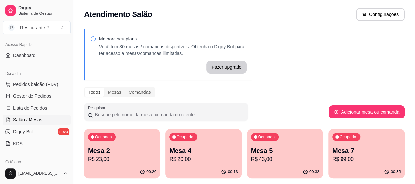
click at [333, 149] on p "Mesa 7" at bounding box center [367, 150] width 68 height 9
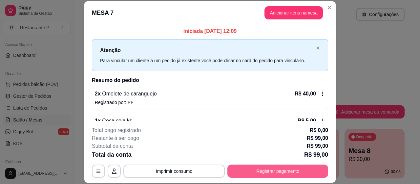
click at [302, 167] on button "Registrar pagamento" at bounding box center [278, 170] width 101 height 13
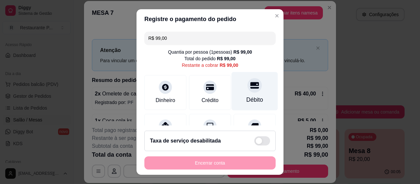
click at [247, 97] on div "Débito" at bounding box center [255, 99] width 17 height 9
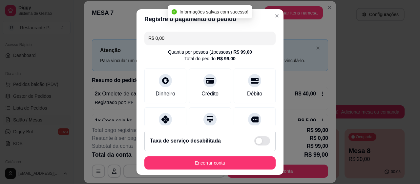
type input "R$ 0,00"
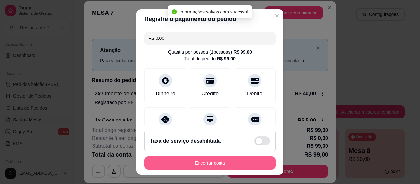
click at [206, 164] on button "Encerrar conta" at bounding box center [210, 162] width 131 height 13
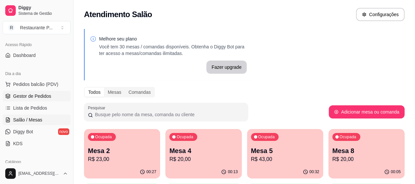
click at [27, 97] on span "Gestor de Pedidos" at bounding box center [32, 96] width 38 height 7
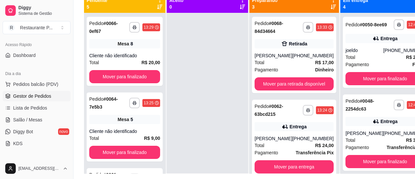
scroll to position [80, 0]
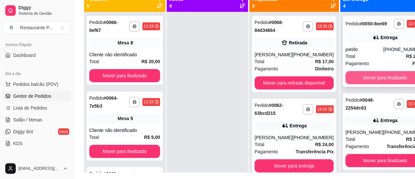
click at [374, 81] on button "Mover para finalizado" at bounding box center [385, 77] width 79 height 13
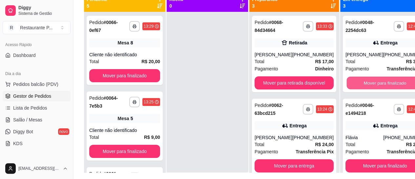
click at [374, 81] on button "Mover para finalizado" at bounding box center [385, 83] width 77 height 13
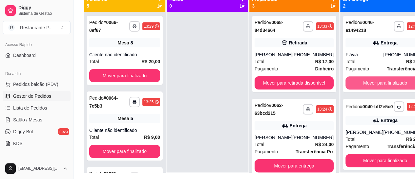
click at [374, 81] on button "Mover para finalizado" at bounding box center [385, 82] width 79 height 13
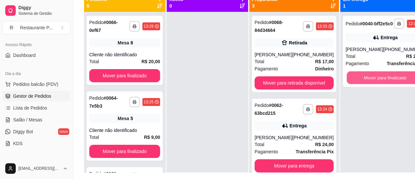
click at [374, 81] on button "Mover para finalizado" at bounding box center [385, 77] width 77 height 13
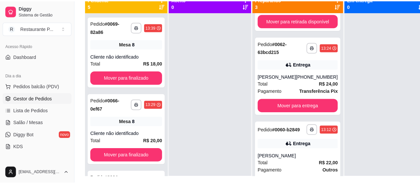
scroll to position [64, 0]
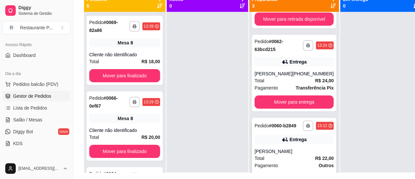
click at [295, 144] on div "Entrega" at bounding box center [294, 139] width 79 height 9
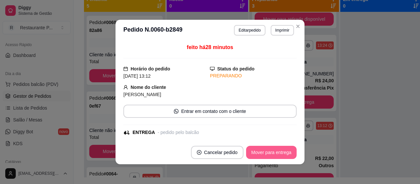
click at [265, 148] on button "Mover para entrega" at bounding box center [271, 151] width 51 height 13
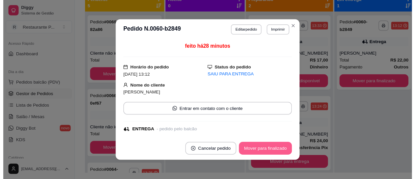
scroll to position [0, 0]
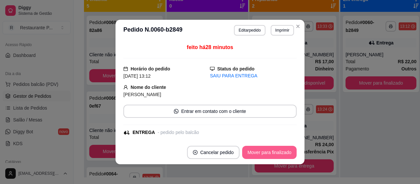
click at [271, 151] on button "Mover para finalizado" at bounding box center [269, 151] width 55 height 13
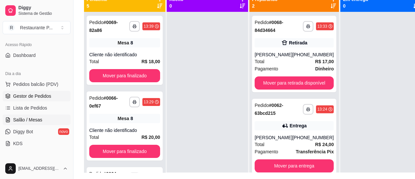
click at [26, 115] on link "Salão / Mesas" at bounding box center [37, 119] width 68 height 11
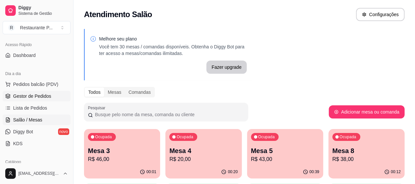
click at [35, 96] on span "Gestor de Pedidos" at bounding box center [32, 96] width 38 height 7
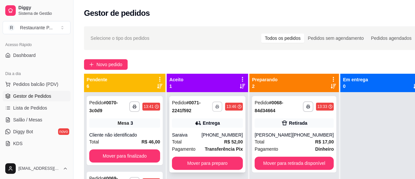
click at [219, 106] on icon "button" at bounding box center [217, 106] width 3 height 1
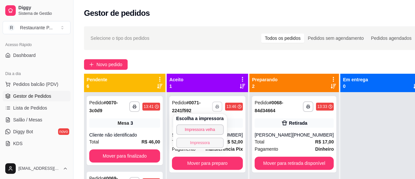
click at [198, 138] on button "Impressora" at bounding box center [200, 142] width 48 height 11
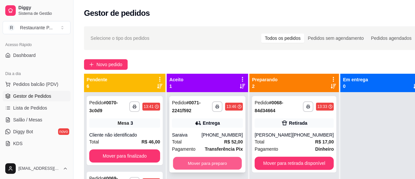
click at [227, 160] on button "Mover para preparo" at bounding box center [207, 163] width 69 height 13
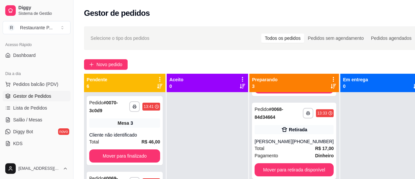
scroll to position [78, 0]
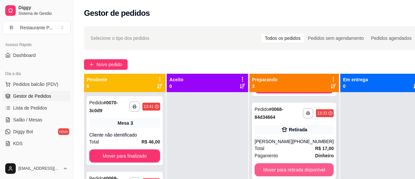
click at [300, 167] on button "Mover para retirada disponível" at bounding box center [294, 169] width 79 height 13
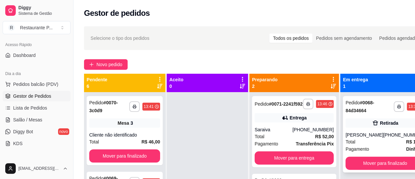
scroll to position [0, 0]
click at [361, 162] on button "Mover para finalizado" at bounding box center [385, 162] width 79 height 13
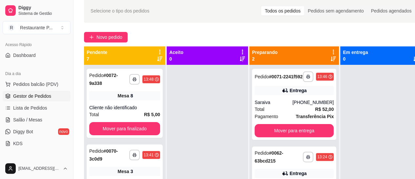
scroll to position [29, 0]
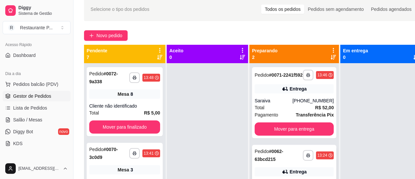
click at [273, 162] on strong "# 0062-63bcd215" at bounding box center [269, 154] width 29 height 13
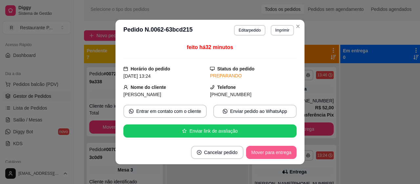
click at [255, 149] on button "Mover para entrega" at bounding box center [271, 151] width 51 height 13
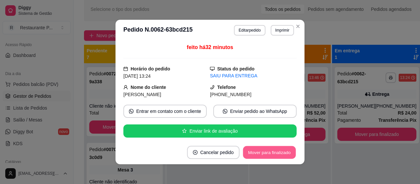
click at [275, 151] on button "Mover para finalizado" at bounding box center [269, 152] width 53 height 13
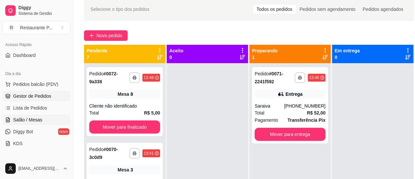
click at [14, 117] on span "Salão / Mesas" at bounding box center [27, 119] width 29 height 7
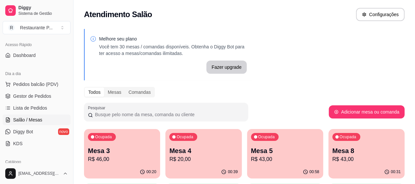
click at [333, 159] on p "R$ 43,00" at bounding box center [367, 159] width 68 height 8
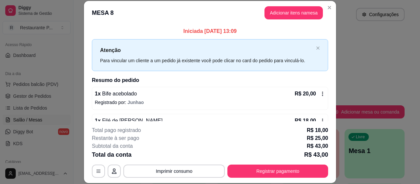
drag, startPoint x: 328, startPoint y: 72, endPoint x: 333, endPoint y: 82, distance: 11.6
click at [333, 82] on div "Iniciada [DATE] 13:09 Atenção Para vincular um cliente a um pedido já existente…" at bounding box center [210, 73] width 252 height 96
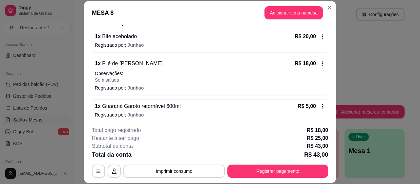
scroll to position [60, 0]
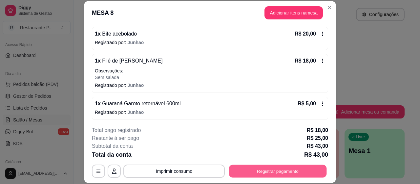
click at [270, 173] on button "Registrar pagamento" at bounding box center [278, 171] width 98 height 13
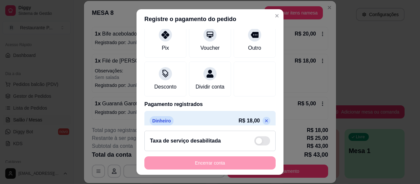
scroll to position [106, 0]
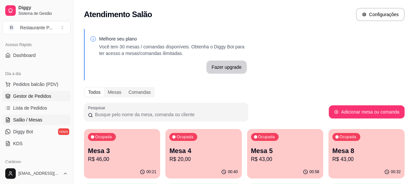
click at [28, 93] on span "Gestor de Pedidos" at bounding box center [32, 96] width 38 height 7
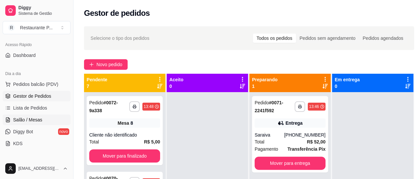
click at [21, 114] on link "Salão / Mesas" at bounding box center [37, 119] width 68 height 11
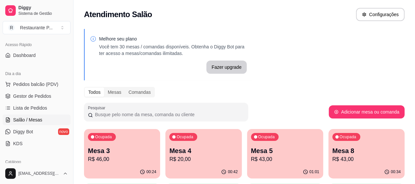
click at [247, 141] on div "Ocupada Mesa 5 R$ 43,00" at bounding box center [285, 147] width 76 height 36
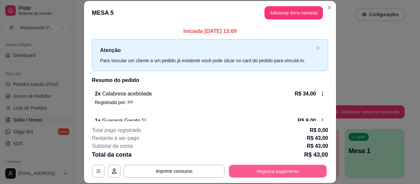
click at [283, 169] on button "Registrar pagamento" at bounding box center [278, 171] width 98 height 13
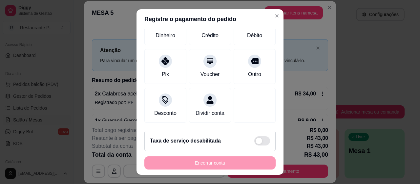
scroll to position [72, 0]
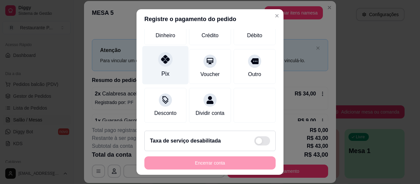
click at [156, 61] on div "Pix" at bounding box center [166, 65] width 46 height 38
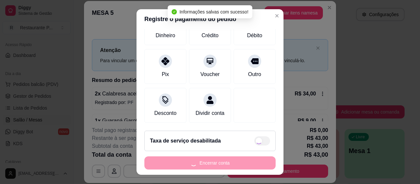
type input "R$ 0,00"
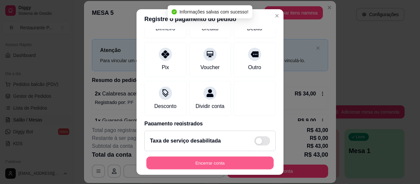
click at [210, 166] on button "Encerrar conta" at bounding box center [209, 162] width 127 height 13
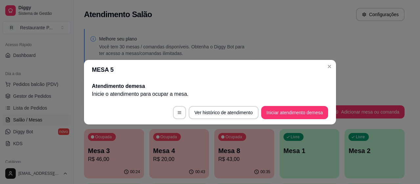
click at [325, 63] on header "MESA 5" at bounding box center [210, 70] width 252 height 20
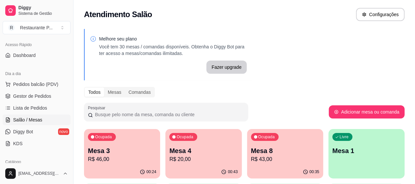
click at [175, 163] on div "Ocupada Mesa 4 R$ 20,00" at bounding box center [204, 147] width 76 height 36
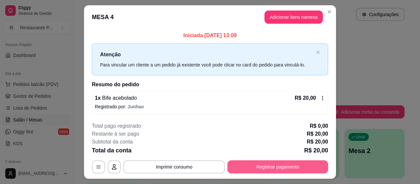
click at [282, 165] on button "Registrar pagamento" at bounding box center [278, 166] width 101 height 13
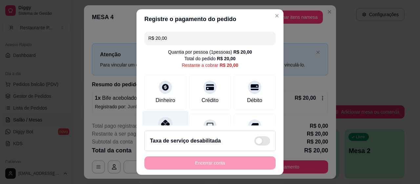
click at [165, 119] on div at bounding box center [165, 124] width 14 height 14
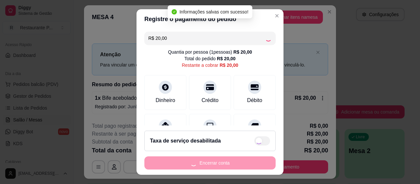
type input "R$ 0,00"
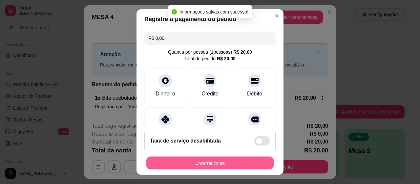
click at [193, 158] on button "Encerrar conta" at bounding box center [209, 162] width 127 height 13
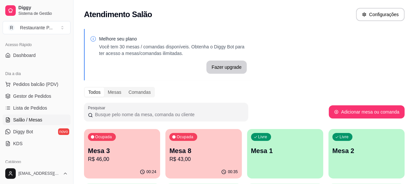
click at [169, 148] on p "Mesa 8" at bounding box center [203, 150] width 68 height 9
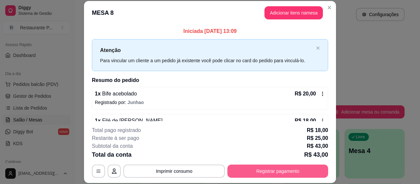
click at [302, 173] on button "Registrar pagamento" at bounding box center [278, 170] width 101 height 13
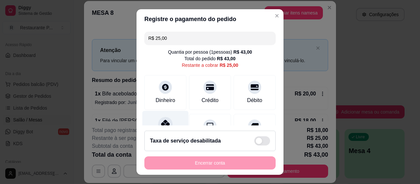
click at [161, 123] on icon at bounding box center [165, 124] width 9 height 9
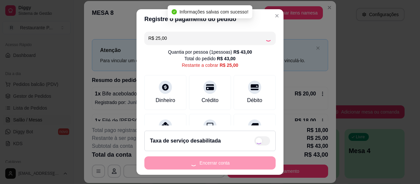
type input "R$ 0,00"
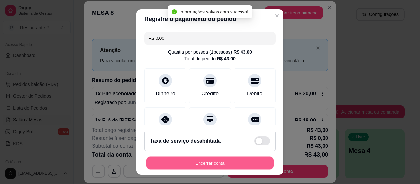
click at [213, 159] on button "Encerrar conta" at bounding box center [209, 162] width 127 height 13
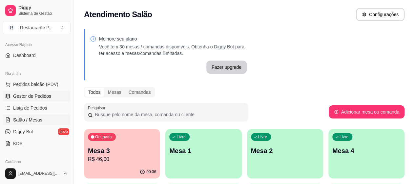
click at [30, 97] on span "Gestor de Pedidos" at bounding box center [32, 96] width 38 height 7
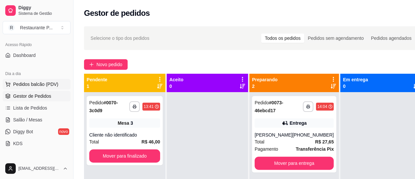
click at [33, 82] on span "Pedidos balcão (PDV)" at bounding box center [35, 84] width 45 height 7
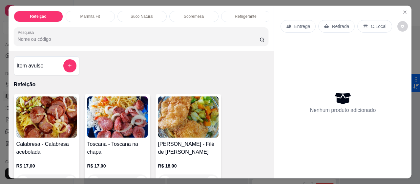
click at [136, 14] on p "Suco Natural" at bounding box center [142, 16] width 23 height 5
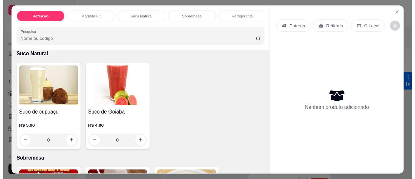
scroll to position [18, 0]
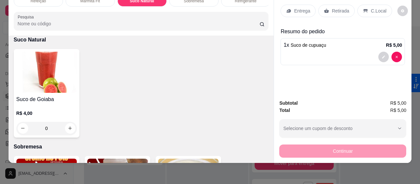
click at [338, 8] on p "Retirada" at bounding box center [340, 11] width 17 height 7
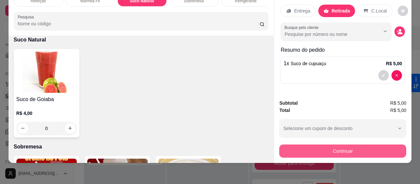
click at [334, 144] on button "Continuar" at bounding box center [342, 150] width 127 height 13
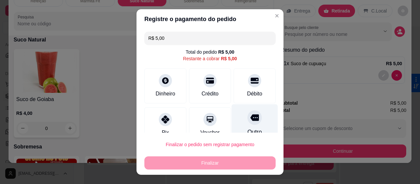
click at [240, 124] on div "Outro" at bounding box center [255, 123] width 46 height 38
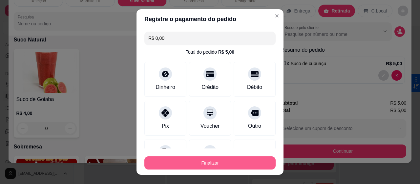
click at [225, 161] on button "Finalizar" at bounding box center [210, 162] width 131 height 13
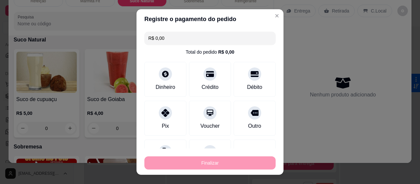
type input "-R$ 5,00"
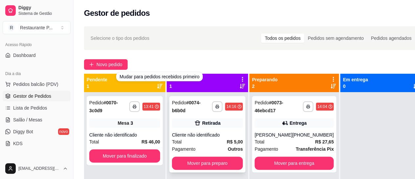
click at [212, 143] on div "Total R$ 5,00" at bounding box center [207, 141] width 71 height 7
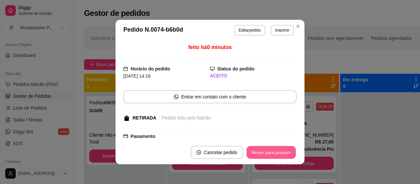
click at [266, 154] on button "Mover para preparo" at bounding box center [271, 152] width 49 height 13
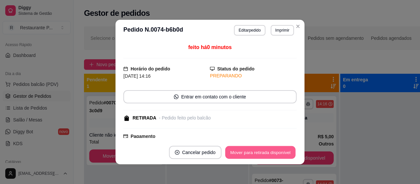
click at [266, 154] on button "Mover para retirada disponível" at bounding box center [260, 152] width 70 height 13
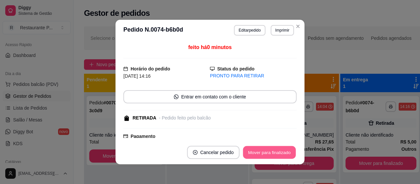
click at [251, 151] on button "Mover para finalizado" at bounding box center [269, 152] width 53 height 13
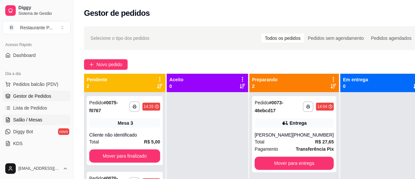
click at [27, 121] on span "Salão / Mesas" at bounding box center [27, 119] width 29 height 7
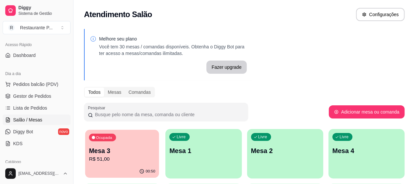
click at [115, 148] on p "Mesa 3" at bounding box center [122, 150] width 66 height 9
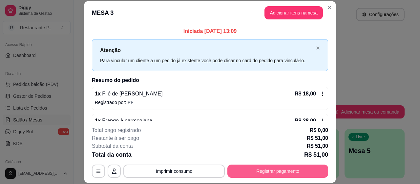
click at [264, 169] on button "Registrar pagamento" at bounding box center [278, 170] width 101 height 13
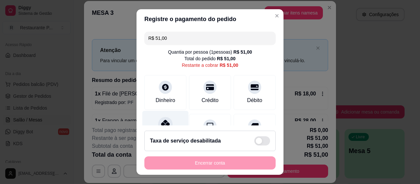
click at [166, 121] on div at bounding box center [165, 124] width 14 height 14
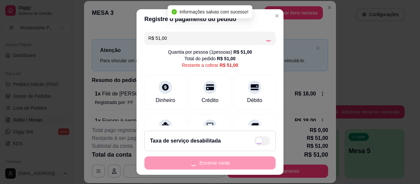
type input "R$ 0,00"
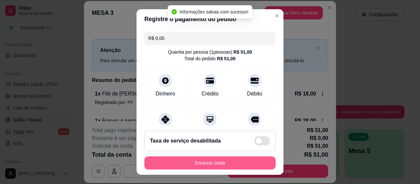
click at [203, 162] on button "Encerrar conta" at bounding box center [210, 162] width 131 height 13
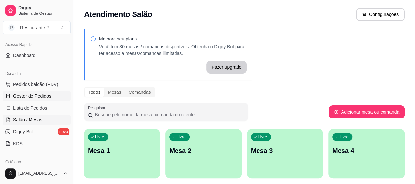
click at [33, 96] on span "Gestor de Pedidos" at bounding box center [32, 96] width 38 height 7
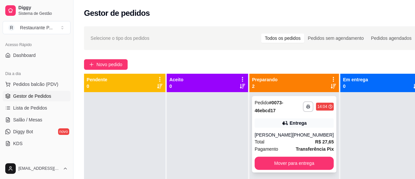
click at [284, 136] on div "[PERSON_NAME]" at bounding box center [274, 134] width 38 height 7
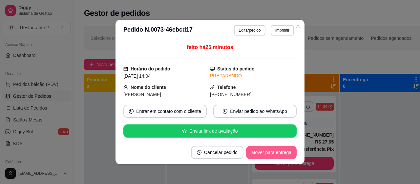
click at [271, 149] on button "Mover para entrega" at bounding box center [271, 151] width 51 height 13
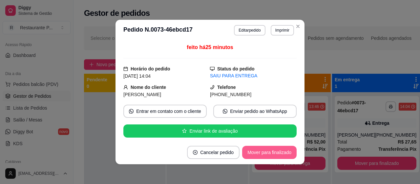
click at [271, 149] on button "Mover para finalizado" at bounding box center [269, 151] width 55 height 13
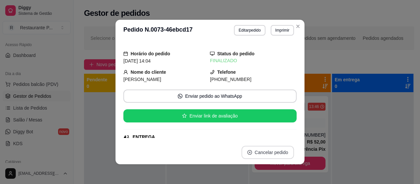
click at [271, 149] on button "Cancelar pedido" at bounding box center [268, 151] width 53 height 13
click at [249, 134] on button "não" at bounding box center [254, 136] width 25 height 12
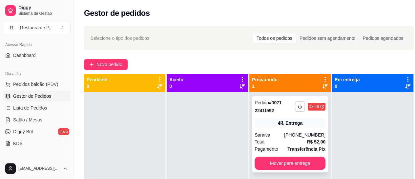
click at [284, 136] on div "Saraiva" at bounding box center [270, 134] width 30 height 7
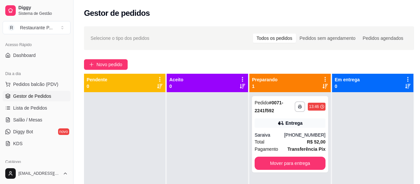
click at [277, 152] on button "Mover para entrega" at bounding box center [271, 151] width 51 height 13
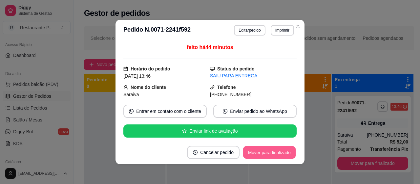
click at [277, 152] on button "Mover para finalizado" at bounding box center [269, 152] width 53 height 13
